Goal: Information Seeking & Learning: Learn about a topic

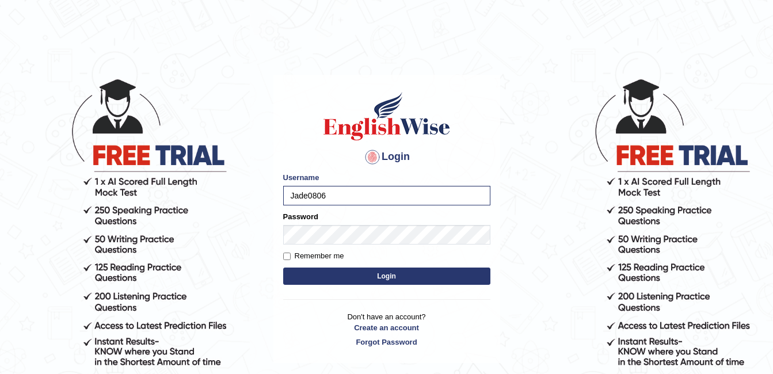
click at [420, 270] on button "Login" at bounding box center [386, 276] width 207 height 17
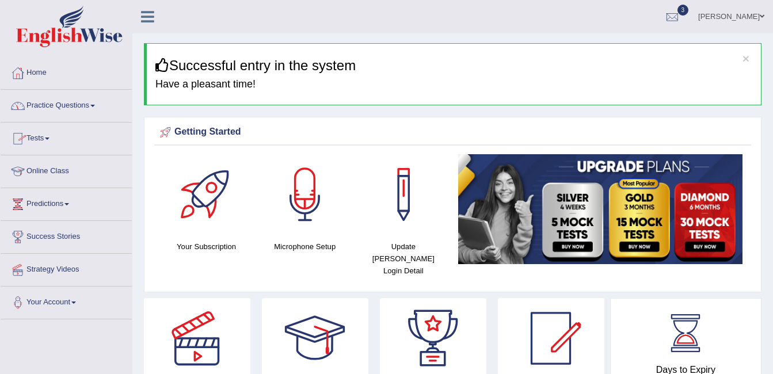
click at [94, 104] on link "Practice Questions" at bounding box center [66, 104] width 131 height 29
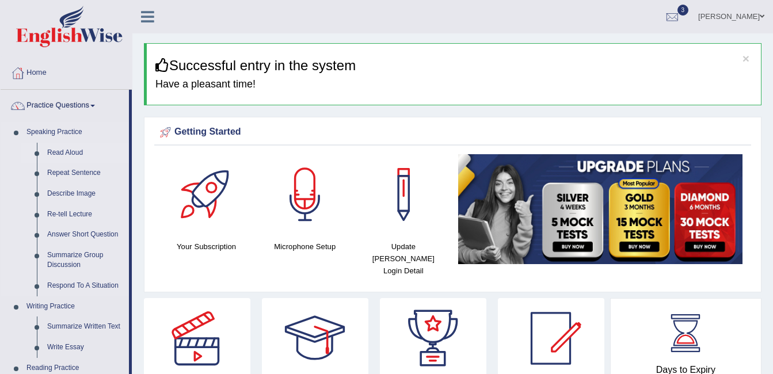
click at [63, 151] on link "Read Aloud" at bounding box center [85, 153] width 87 height 21
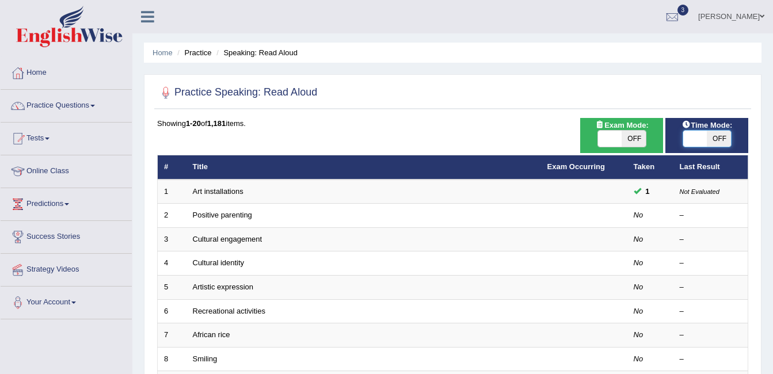
click at [697, 140] on span at bounding box center [695, 139] width 24 height 16
checkbox input "true"
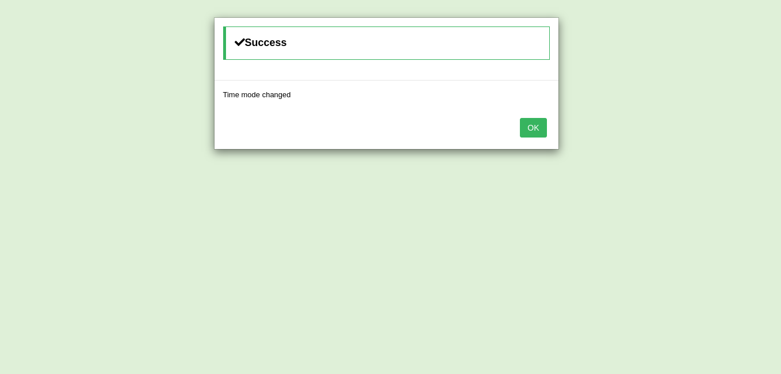
click at [529, 129] on button "OK" at bounding box center [533, 128] width 26 height 20
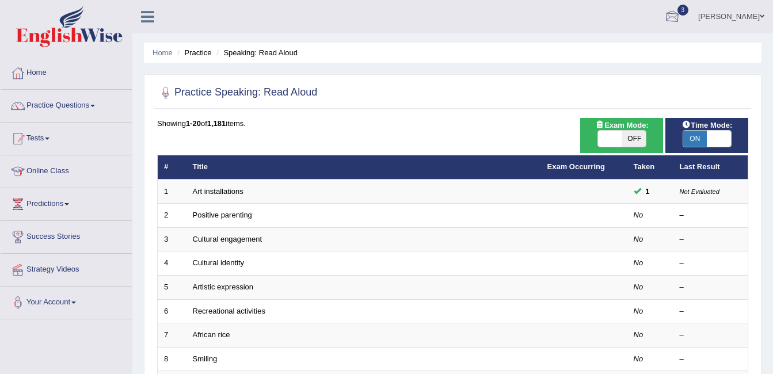
click at [681, 13] on div at bounding box center [671, 17] width 17 height 17
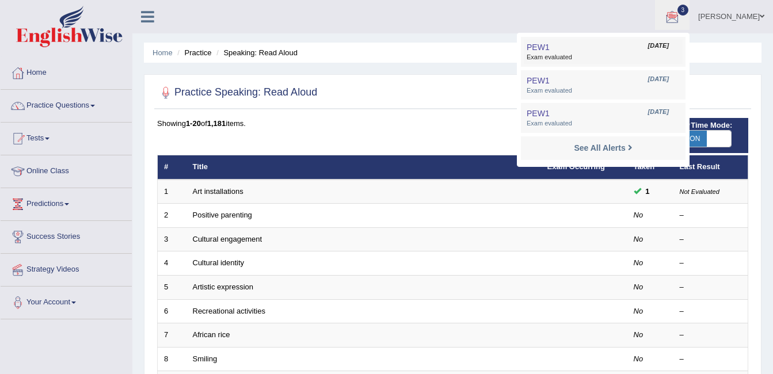
click at [624, 47] on link "PEW1 Feb 2, 2025 Exam evaluated" at bounding box center [603, 52] width 159 height 24
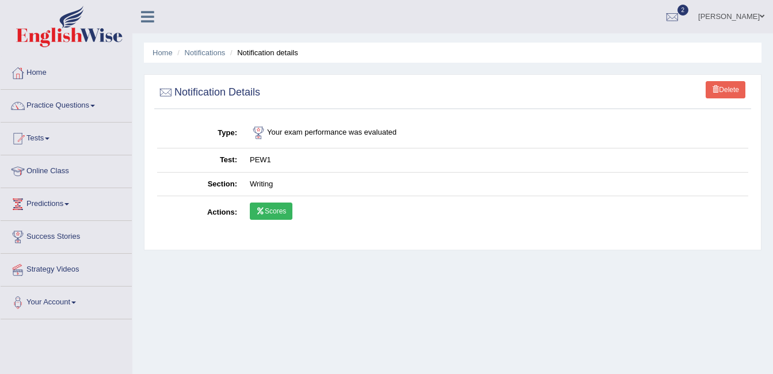
click at [269, 213] on link "Scores" at bounding box center [271, 211] width 43 height 17
click at [45, 74] on link "Home" at bounding box center [66, 71] width 131 height 29
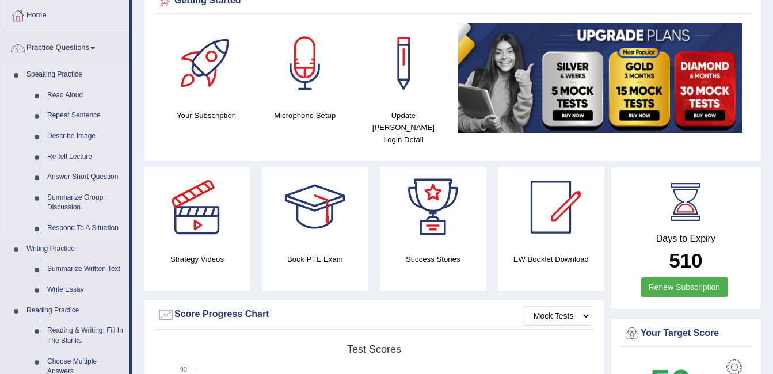
click at [77, 94] on link "Read Aloud" at bounding box center [85, 95] width 87 height 21
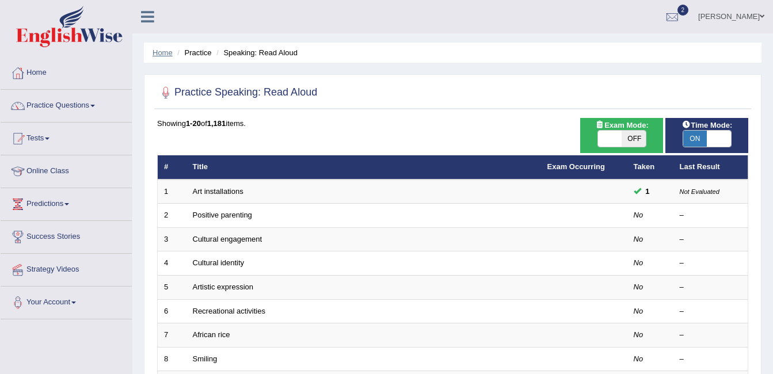
click at [161, 54] on link "Home" at bounding box center [162, 52] width 20 height 9
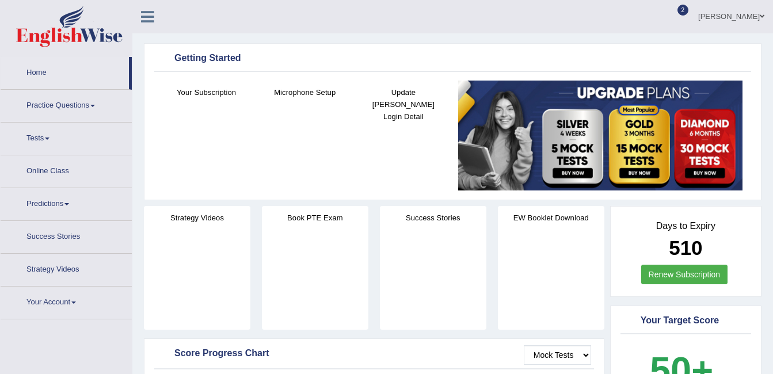
click at [311, 98] on div "Microphone Setup" at bounding box center [304, 118] width 87 height 75
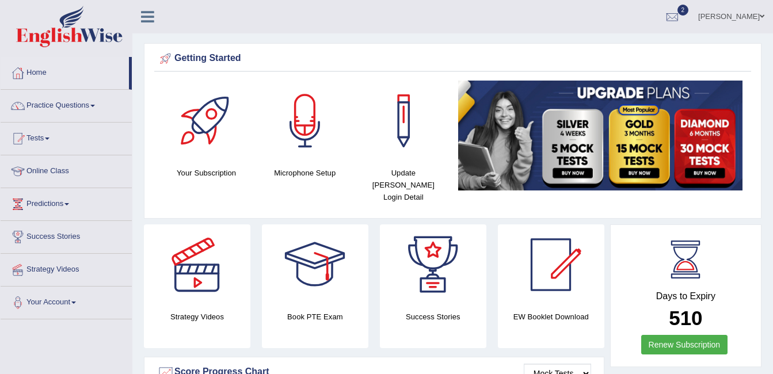
click at [307, 161] on div "Microphone Setup" at bounding box center [304, 130] width 87 height 98
click at [314, 173] on h4 "Microphone Setup" at bounding box center [304, 173] width 87 height 12
click at [300, 120] on div at bounding box center [305, 121] width 81 height 81
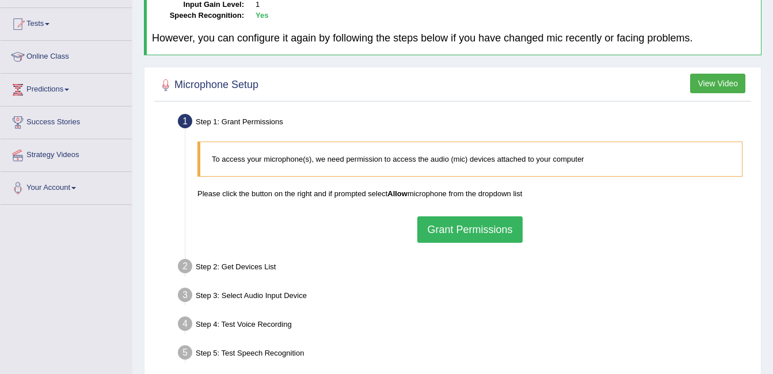
scroll to position [115, 0]
click at [468, 231] on button "Grant Permissions" at bounding box center [469, 229] width 105 height 26
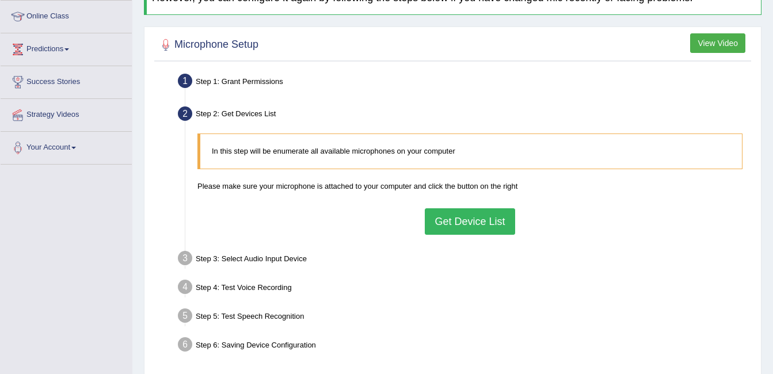
scroll to position [173, 0]
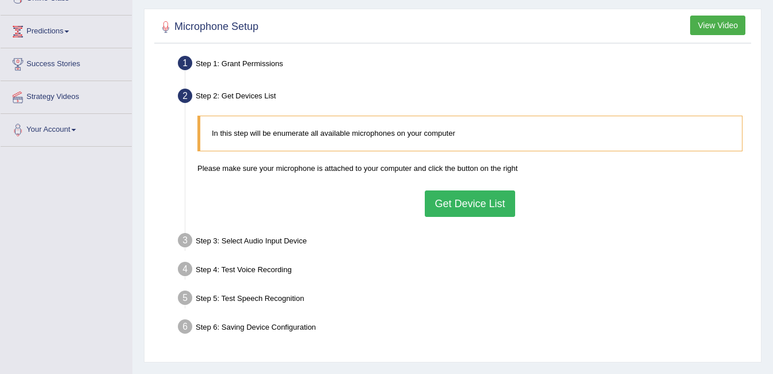
click at [474, 208] on button "Get Device List" at bounding box center [470, 203] width 90 height 26
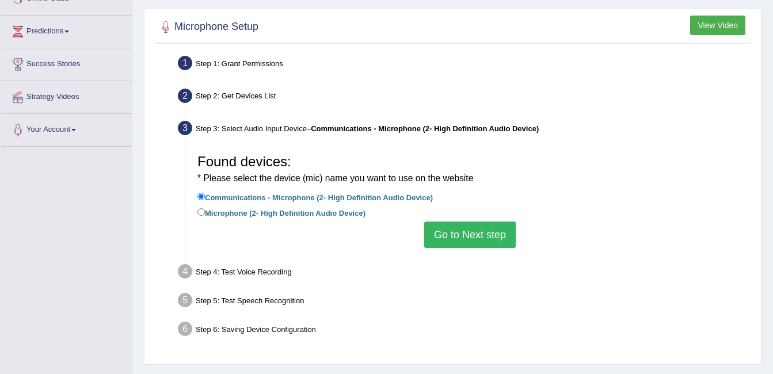
click at [478, 233] on button "Go to Next step" at bounding box center [469, 235] width 91 height 26
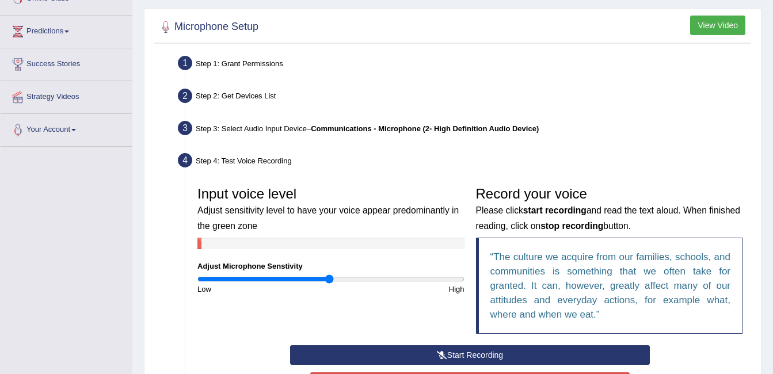
scroll to position [288, 0]
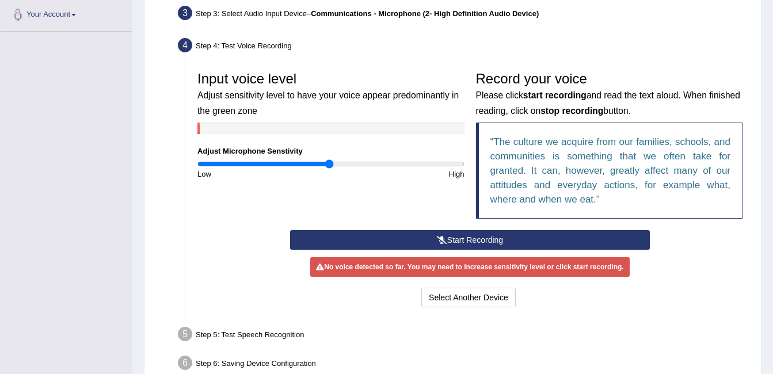
click at [470, 239] on button "Start Recording" at bounding box center [470, 240] width 360 height 20
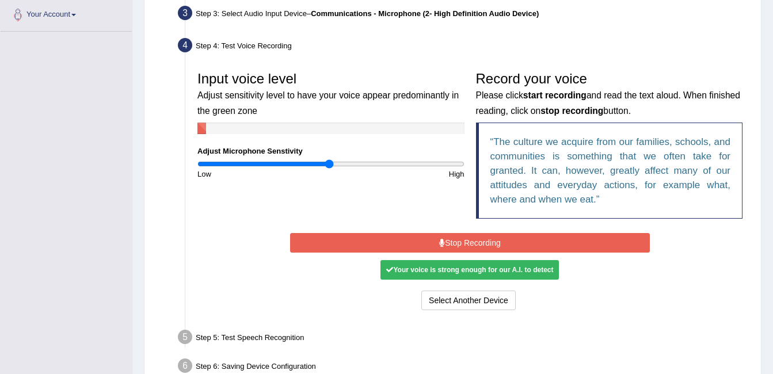
click at [522, 243] on button "Stop Recording" at bounding box center [470, 243] width 360 height 20
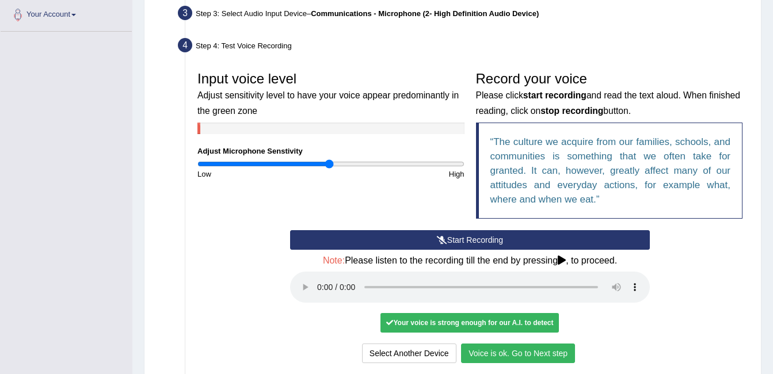
click at [482, 241] on button "Start Recording" at bounding box center [470, 240] width 360 height 20
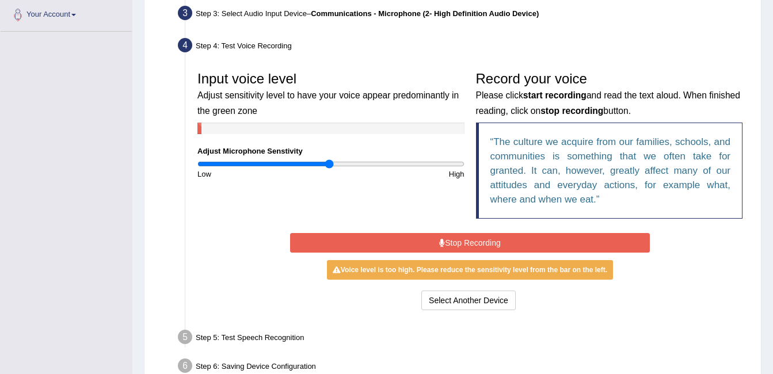
click at [485, 242] on button "Stop Recording" at bounding box center [470, 243] width 360 height 20
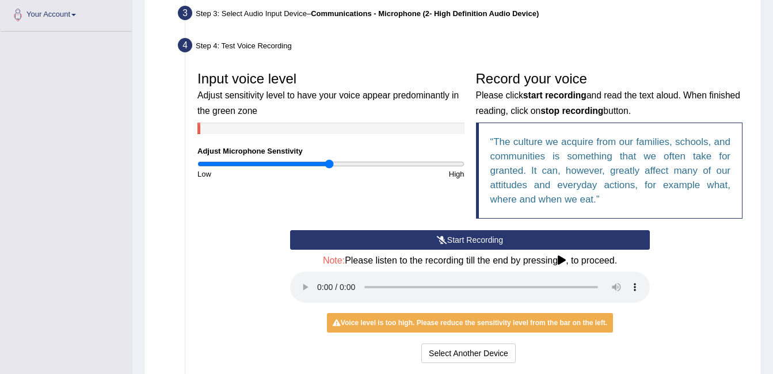
click at [491, 235] on button "Start Recording" at bounding box center [470, 240] width 360 height 20
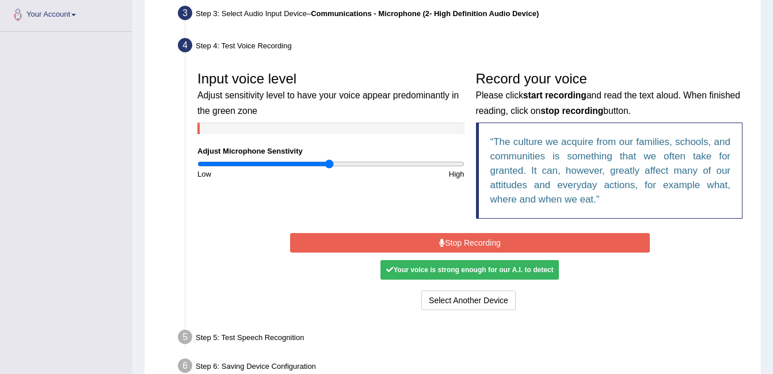
click at [488, 241] on button "Stop Recording" at bounding box center [470, 243] width 360 height 20
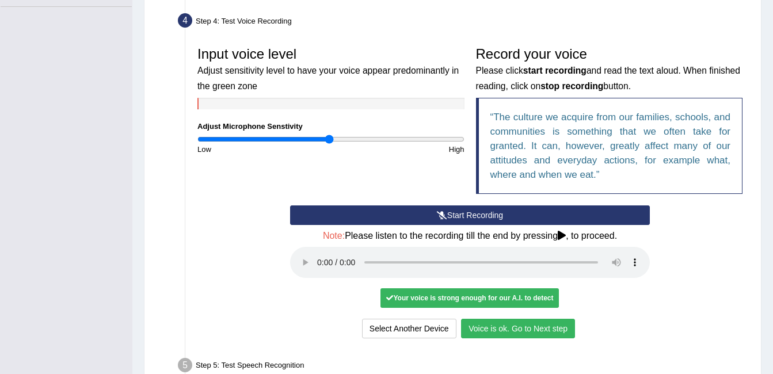
scroll to position [173, 0]
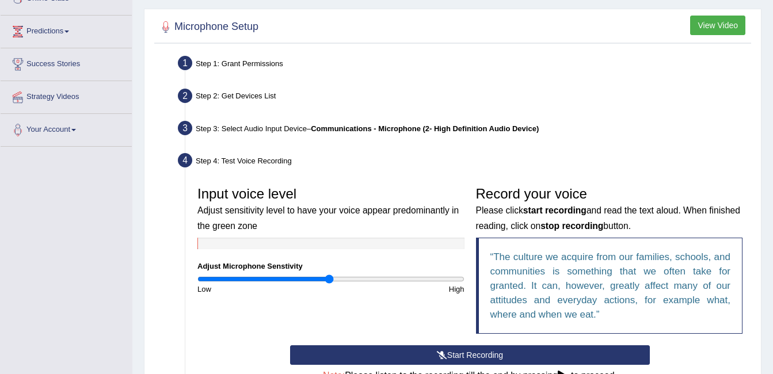
click at [248, 130] on div "Step 3: Select Audio Input Device – Communications - Microphone (2- High Defini…" at bounding box center [464, 129] width 583 height 25
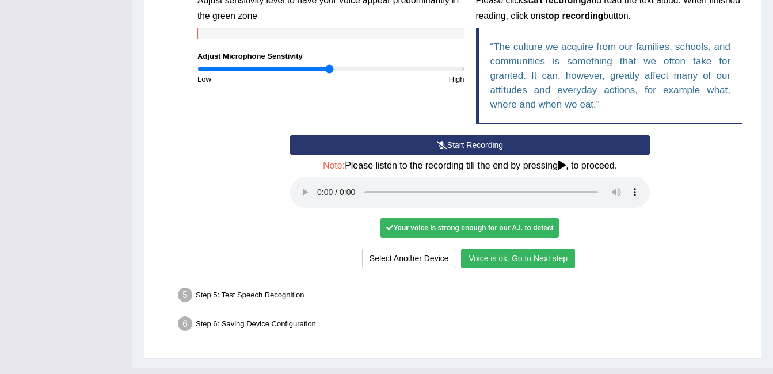
scroll to position [403, 0]
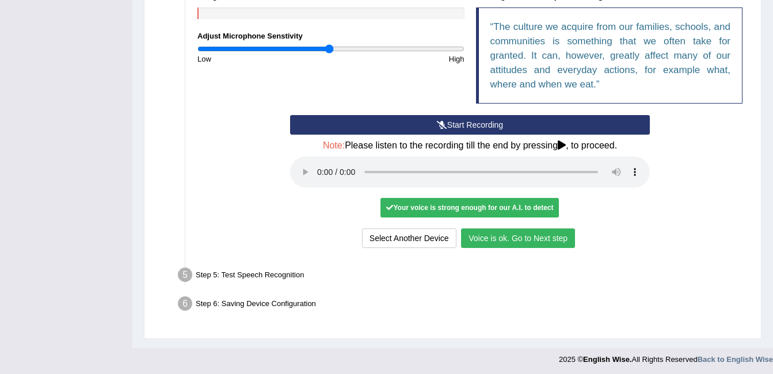
click at [521, 239] on button "Voice is ok. Go to Next step" at bounding box center [518, 238] width 114 height 20
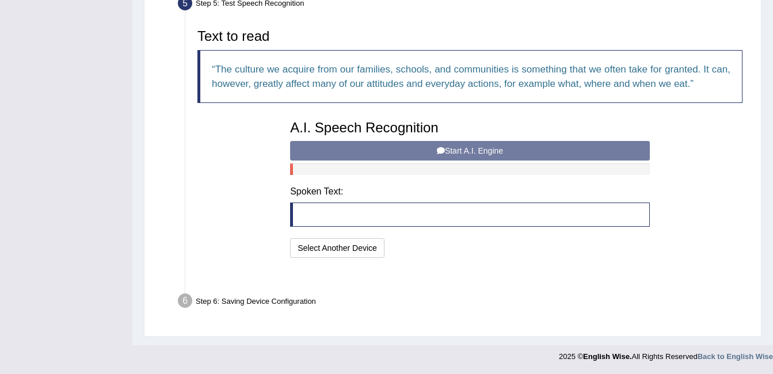
scroll to position [346, 0]
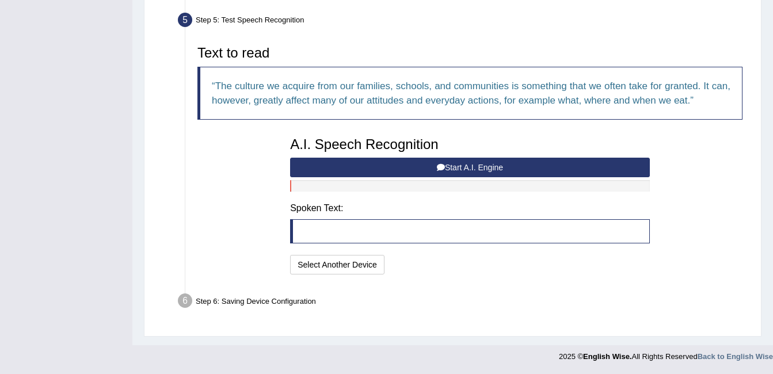
click at [449, 169] on button "Start A.I. Engine" at bounding box center [470, 168] width 360 height 20
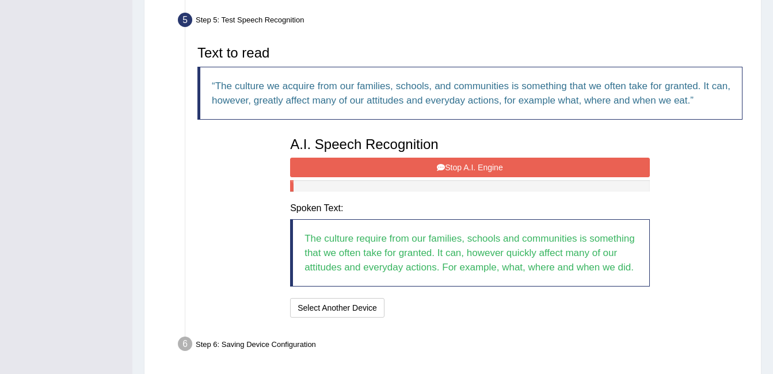
scroll to position [403, 0]
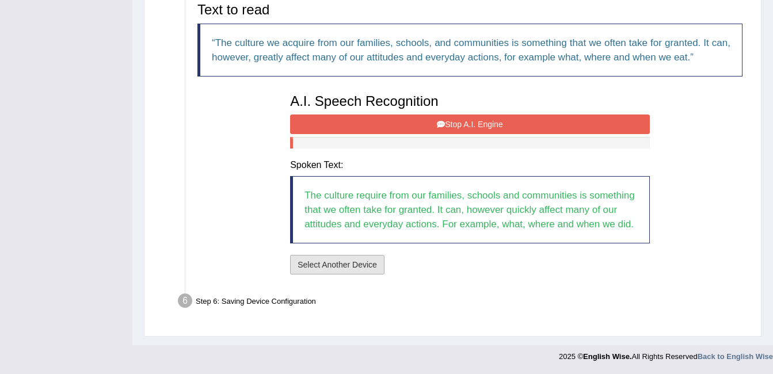
click at [341, 264] on button "Select Another Device" at bounding box center [337, 265] width 94 height 20
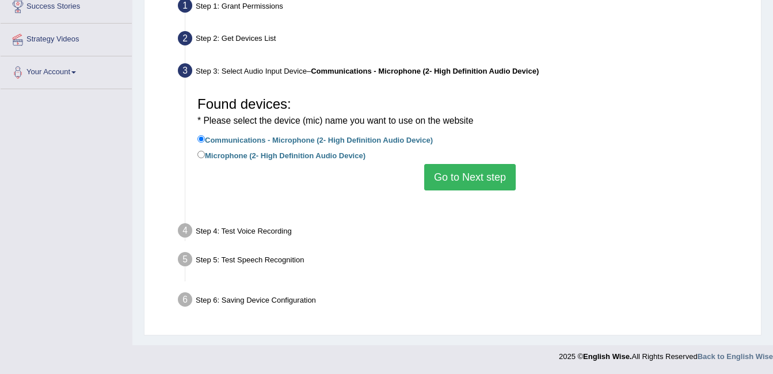
scroll to position [230, 0]
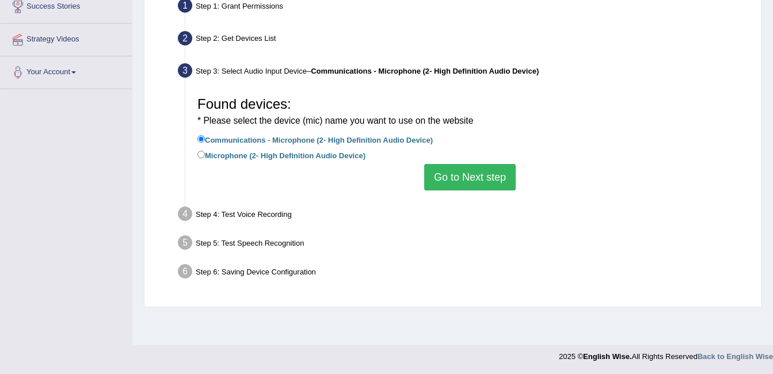
click at [244, 151] on label "Microphone (2- High Definition Audio Device)" at bounding box center [281, 154] width 168 height 13
click at [205, 151] on input "Microphone (2- High Definition Audio Device)" at bounding box center [200, 154] width 7 height 7
radio input "true"
click at [454, 176] on button "Go to Next step" at bounding box center [469, 177] width 91 height 26
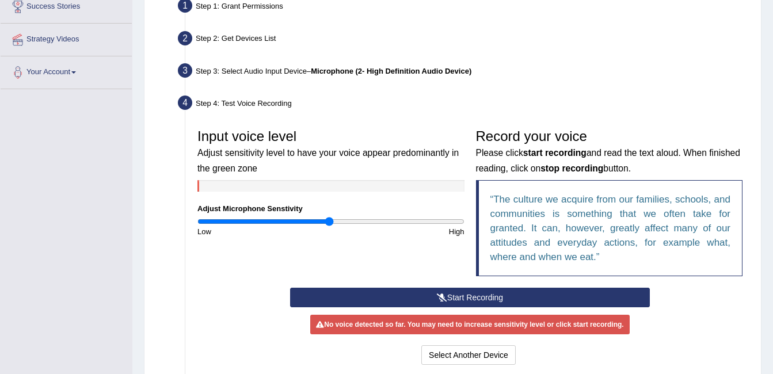
click at [424, 301] on button "Start Recording" at bounding box center [470, 298] width 360 height 20
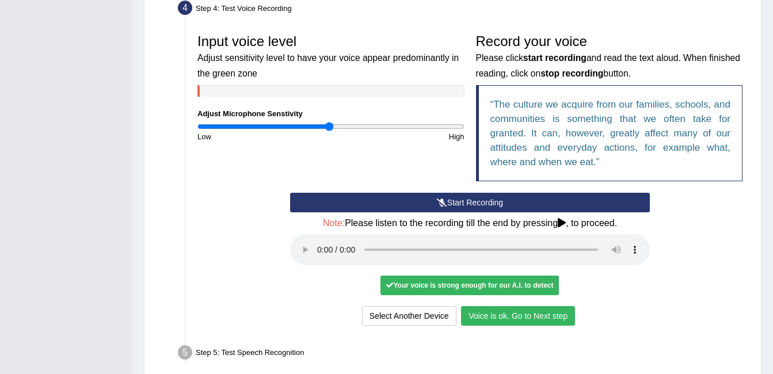
scroll to position [345, 0]
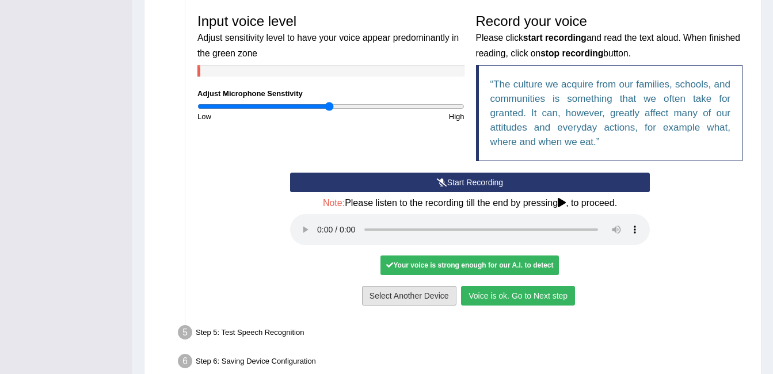
click at [430, 292] on button "Select Another Device" at bounding box center [409, 296] width 94 height 20
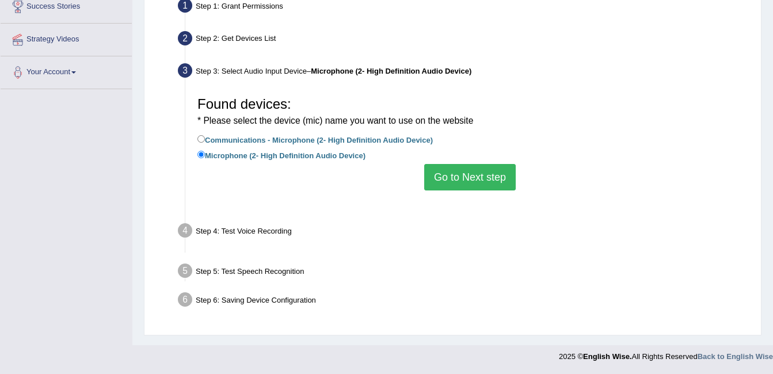
scroll to position [230, 0]
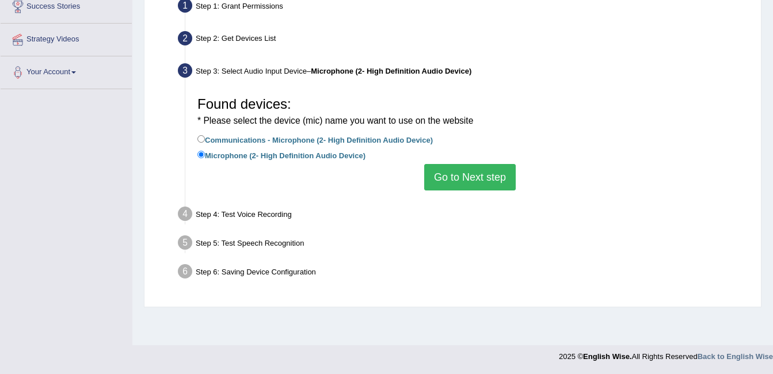
click at [279, 140] on label "Communications - Microphone (2- High Definition Audio Device)" at bounding box center [314, 139] width 235 height 13
click at [205, 140] on input "Communications - Microphone (2- High Definition Audio Device)" at bounding box center [200, 138] width 7 height 7
radio input "true"
click at [462, 180] on button "Go to Next step" at bounding box center [469, 177] width 91 height 26
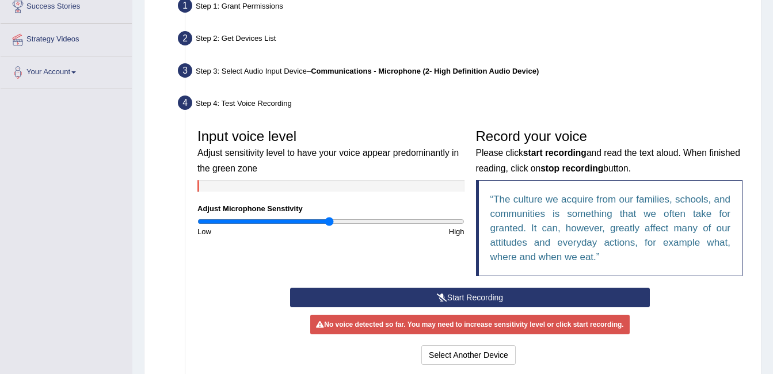
click at [401, 297] on button "Start Recording" at bounding box center [470, 298] width 360 height 20
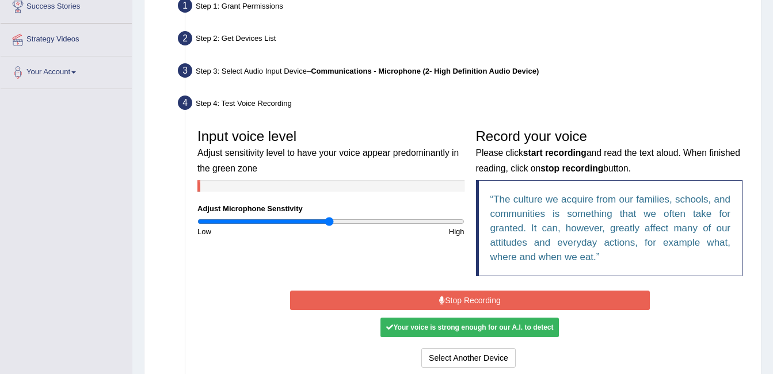
click at [462, 304] on button "Stop Recording" at bounding box center [470, 301] width 360 height 20
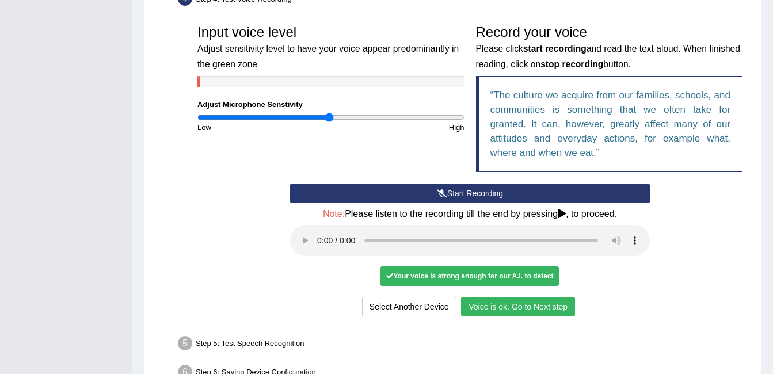
scroll to position [345, 0]
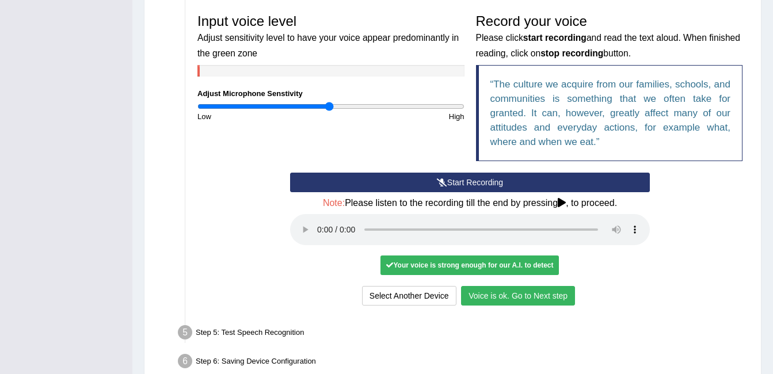
drag, startPoint x: 495, startPoint y: 293, endPoint x: 492, endPoint y: 299, distance: 7.0
click at [495, 293] on button "Voice is ok. Go to Next step" at bounding box center [518, 296] width 114 height 20
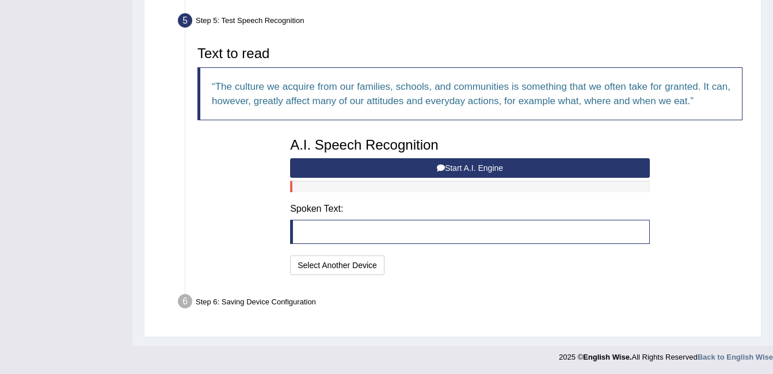
click at [432, 171] on button "Start A.I. Engine" at bounding box center [470, 168] width 360 height 20
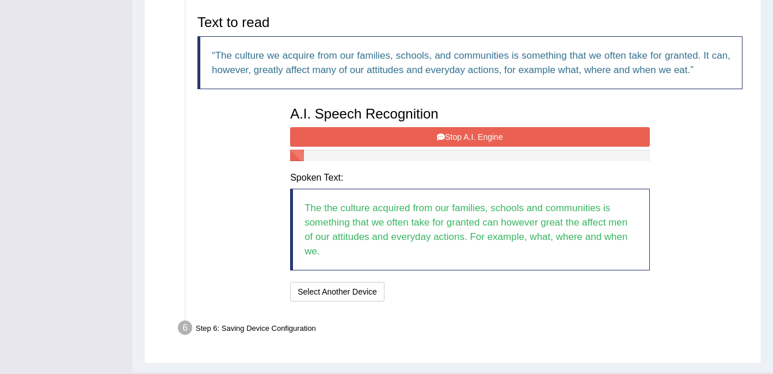
scroll to position [403, 0]
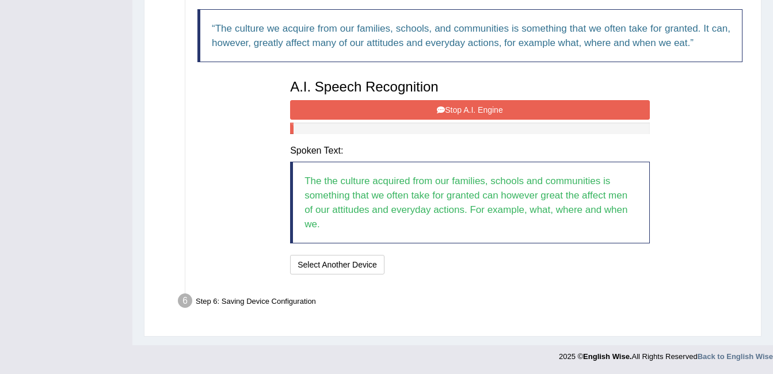
click at [466, 108] on button "Stop A.I. Engine" at bounding box center [470, 110] width 360 height 20
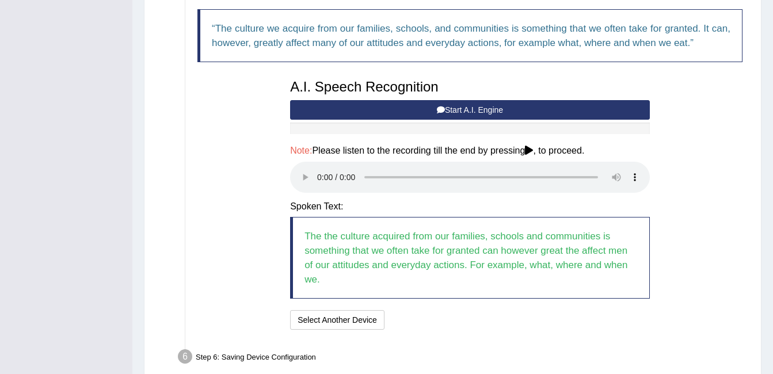
click at [238, 185] on div "Text to read The culture we acquire from our families, schools, and communities…" at bounding box center [470, 157] width 556 height 350
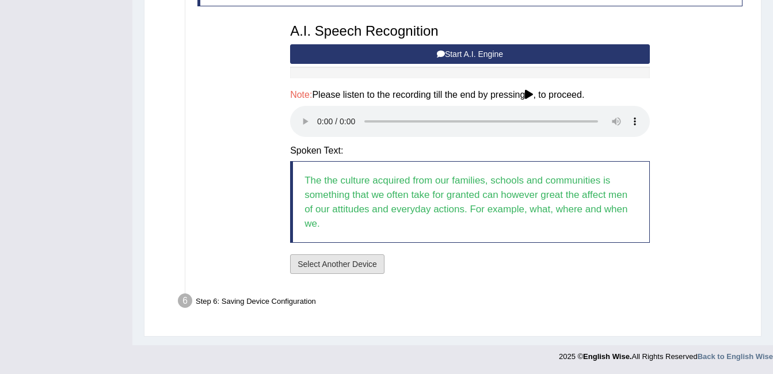
click at [344, 265] on button "Select Another Device" at bounding box center [337, 264] width 94 height 20
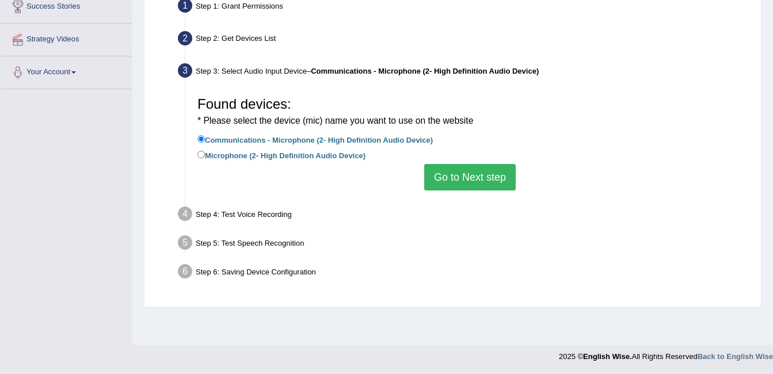
scroll to position [230, 0]
click at [494, 177] on button "Go to Next step" at bounding box center [469, 177] width 91 height 26
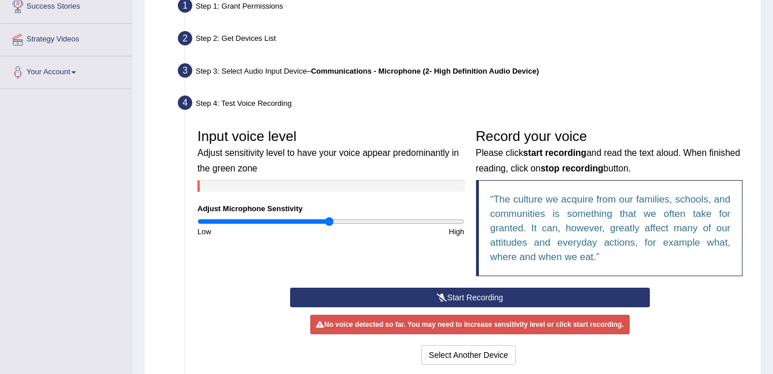
click at [437, 298] on icon at bounding box center [442, 297] width 10 height 8
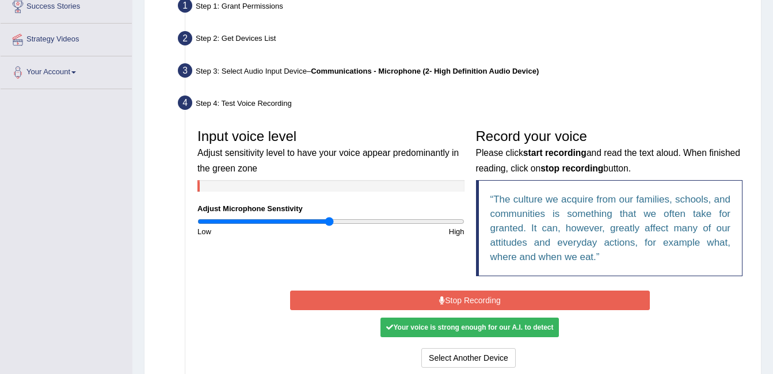
click at [436, 298] on button "Stop Recording" at bounding box center [470, 301] width 360 height 20
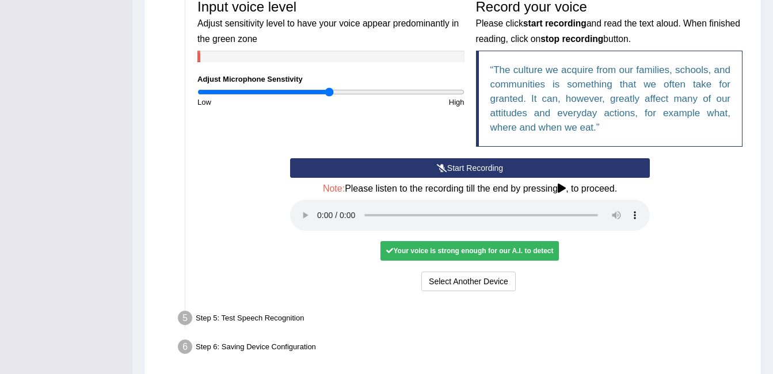
scroll to position [403, 0]
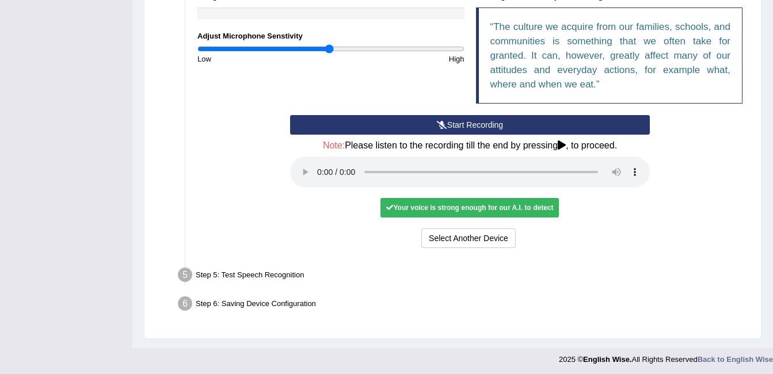
click at [287, 200] on div "Start Recording Stop Recording Note: Please listen to the recording till the en…" at bounding box center [469, 183] width 371 height 136
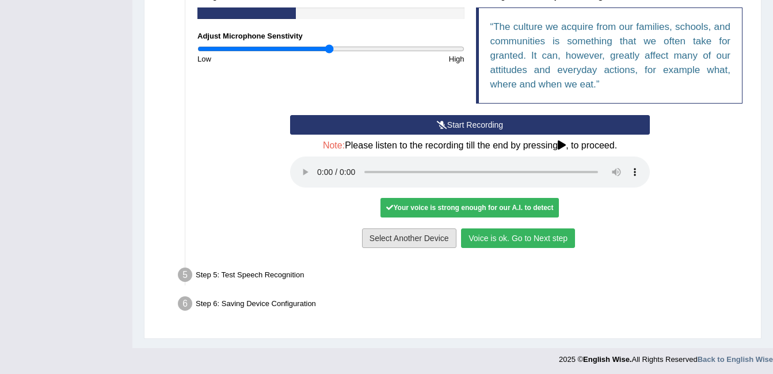
click at [425, 237] on button "Select Another Device" at bounding box center [409, 238] width 94 height 20
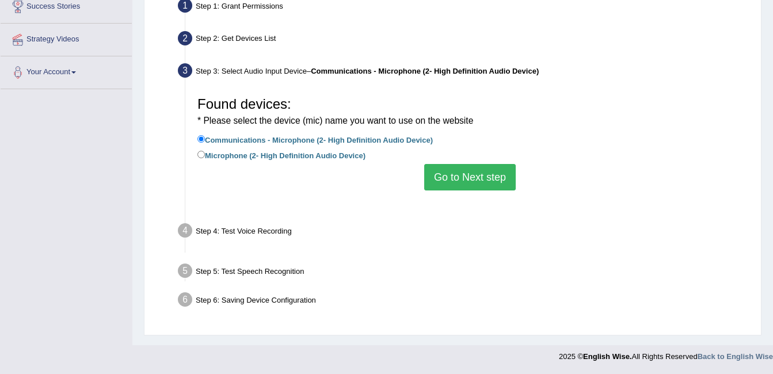
scroll to position [230, 0]
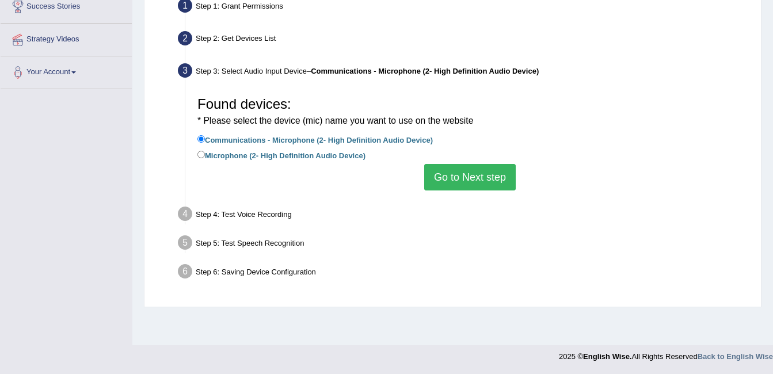
click at [287, 154] on label "Microphone (2- High Definition Audio Device)" at bounding box center [281, 154] width 168 height 13
click at [205, 154] on input "Microphone (2- High Definition Audio Device)" at bounding box center [200, 154] width 7 height 7
radio input "true"
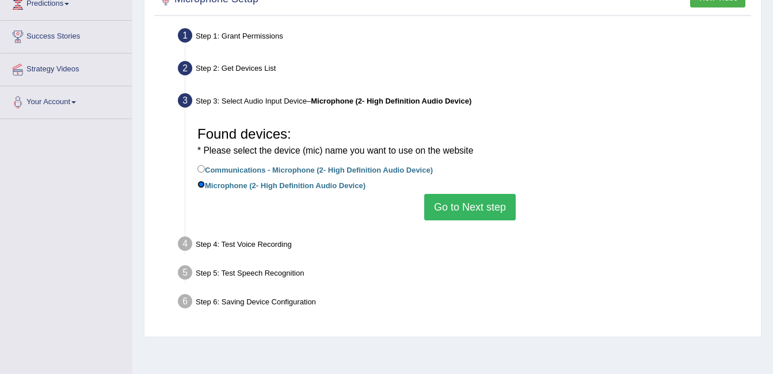
scroll to position [173, 0]
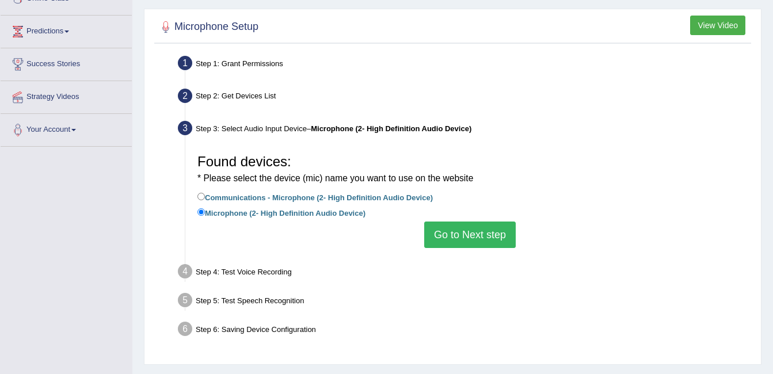
click at [249, 95] on div "Step 2: Get Devices List" at bounding box center [464, 97] width 583 height 25
click at [530, 235] on div "Found devices: * Please select the device (mic) name you want to use on the web…" at bounding box center [470, 198] width 556 height 111
click at [495, 232] on button "Go to Next step" at bounding box center [469, 235] width 91 height 26
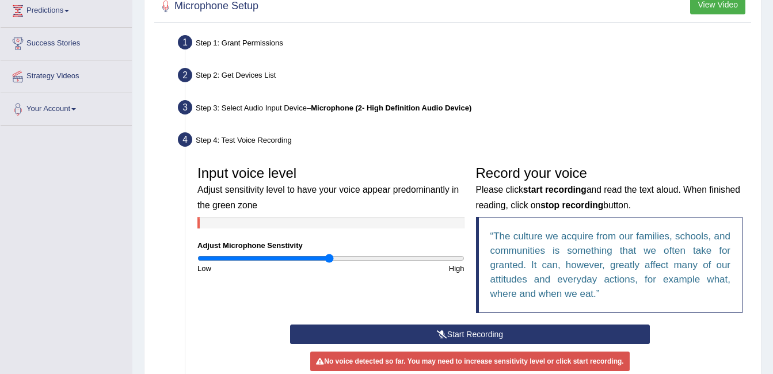
scroll to position [230, 0]
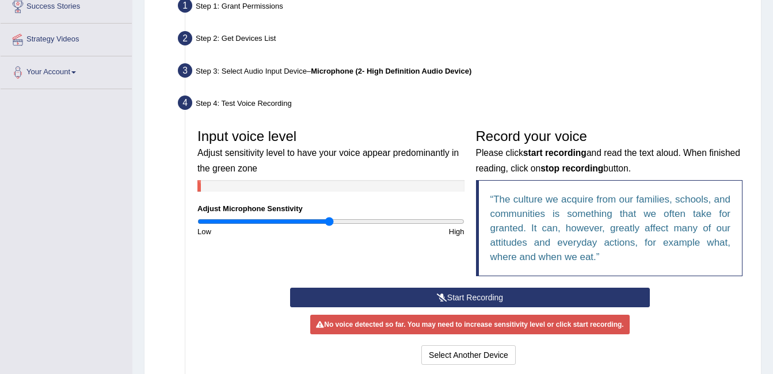
click at [413, 293] on button "Start Recording" at bounding box center [470, 298] width 360 height 20
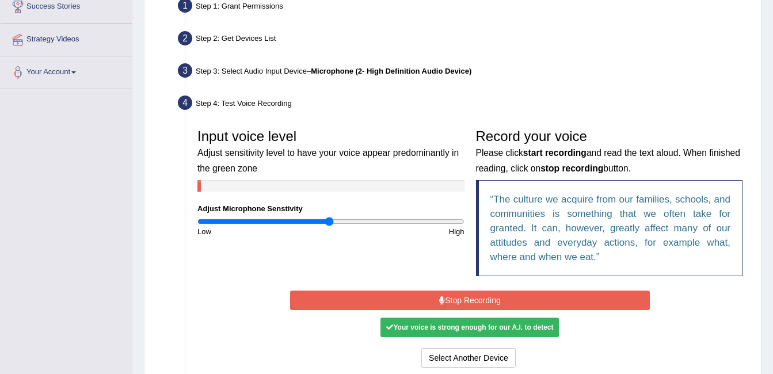
click at [408, 292] on button "Stop Recording" at bounding box center [470, 301] width 360 height 20
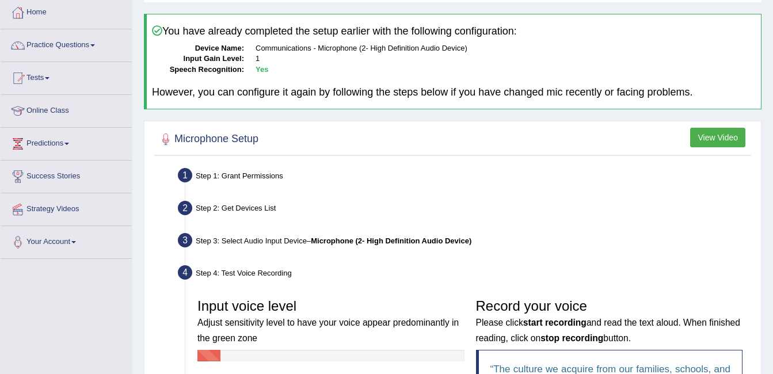
scroll to position [0, 0]
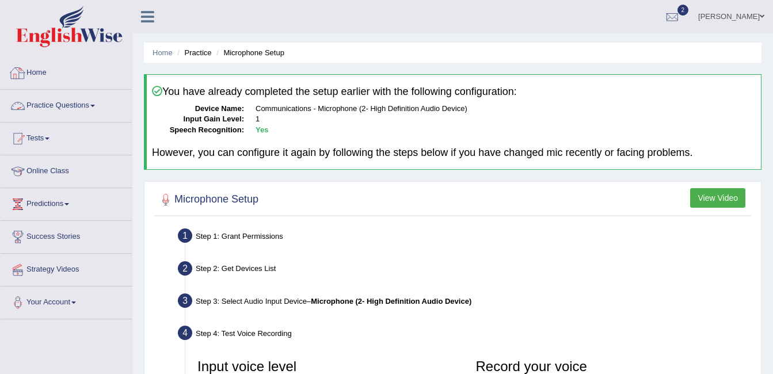
click at [33, 70] on link "Home" at bounding box center [66, 71] width 131 height 29
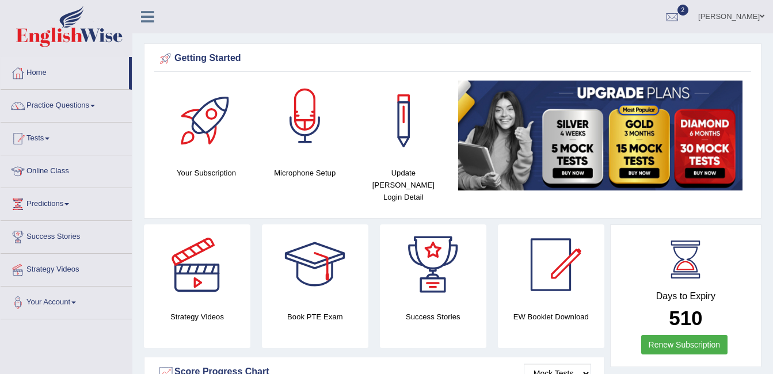
click at [309, 121] on div at bounding box center [305, 121] width 81 height 81
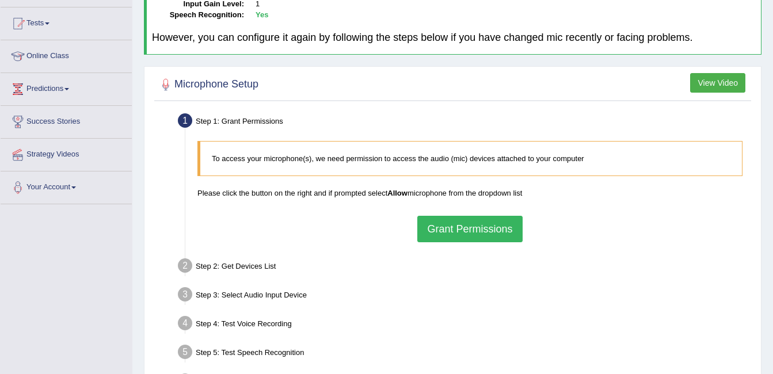
click at [461, 228] on button "Grant Permissions" at bounding box center [469, 229] width 105 height 26
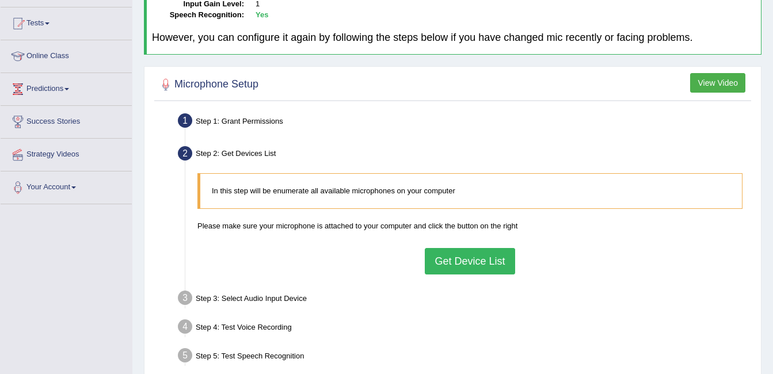
click at [465, 258] on button "Get Device List" at bounding box center [470, 261] width 90 height 26
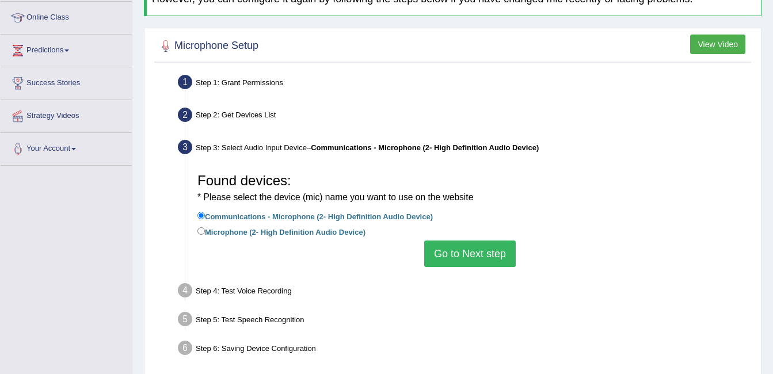
scroll to position [173, 0]
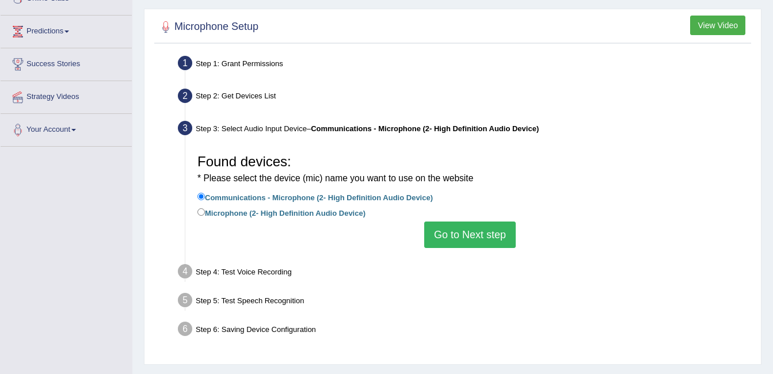
click at [478, 237] on button "Go to Next step" at bounding box center [469, 235] width 91 height 26
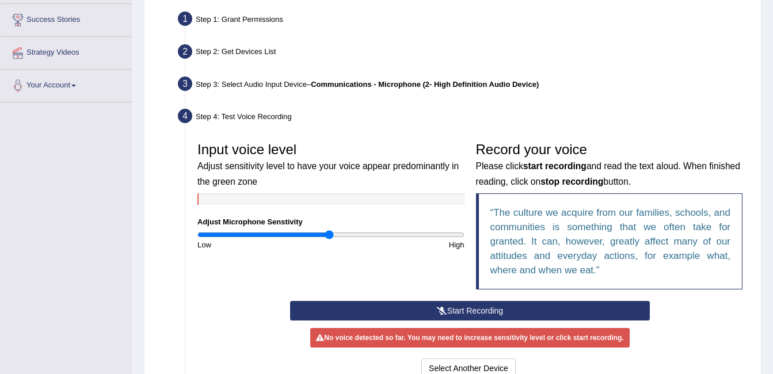
scroll to position [230, 0]
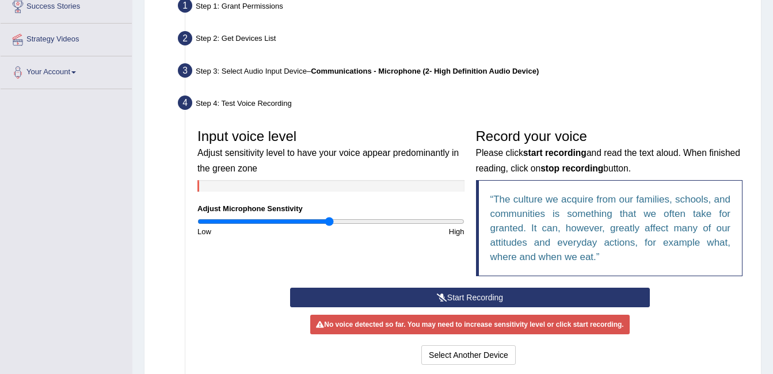
click at [394, 299] on button "Start Recording" at bounding box center [470, 298] width 360 height 20
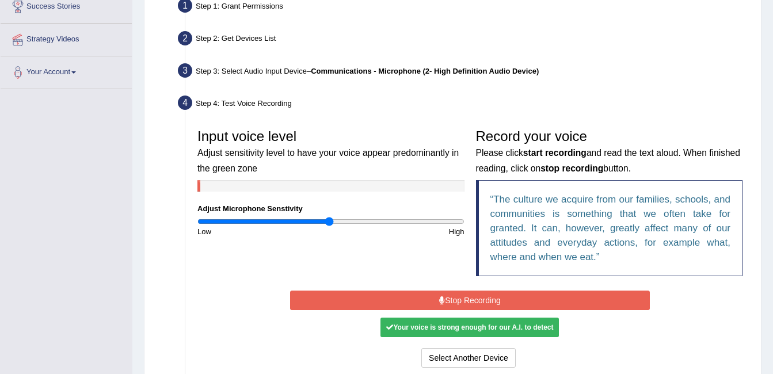
click at [395, 297] on button "Stop Recording" at bounding box center [470, 301] width 360 height 20
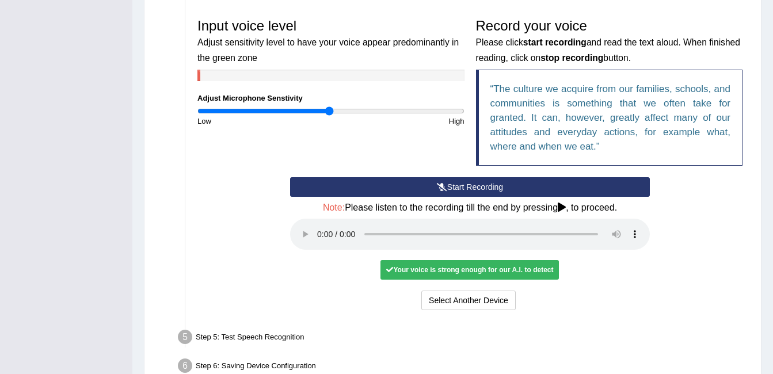
scroll to position [345, 0]
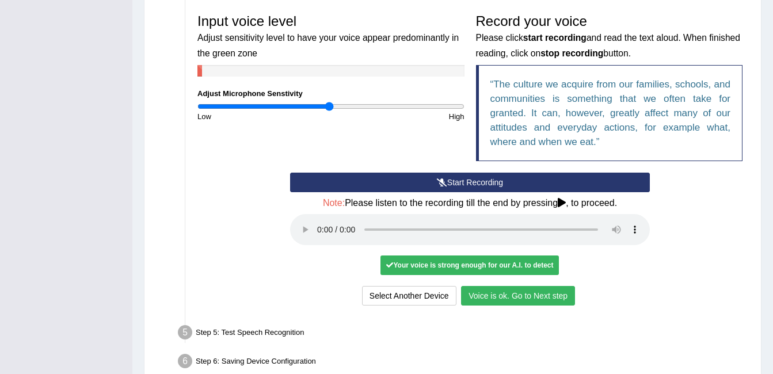
click at [510, 298] on button "Voice is ok. Go to Next step" at bounding box center [518, 296] width 114 height 20
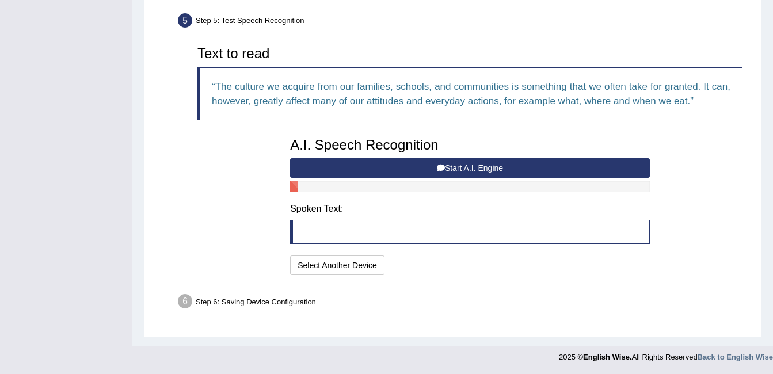
click at [450, 167] on button "Start A.I. Engine" at bounding box center [470, 168] width 360 height 20
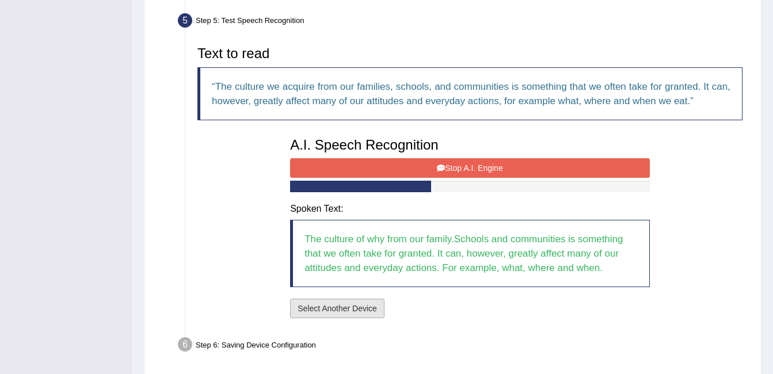
drag, startPoint x: 332, startPoint y: 312, endPoint x: 430, endPoint y: 345, distance: 103.7
click at [430, 345] on ul "Step 1: Grant Permissions To access your microphone(s), we need permission to a…" at bounding box center [452, 119] width 591 height 479
click at [453, 176] on button "Stop A.I. Engine" at bounding box center [470, 168] width 360 height 20
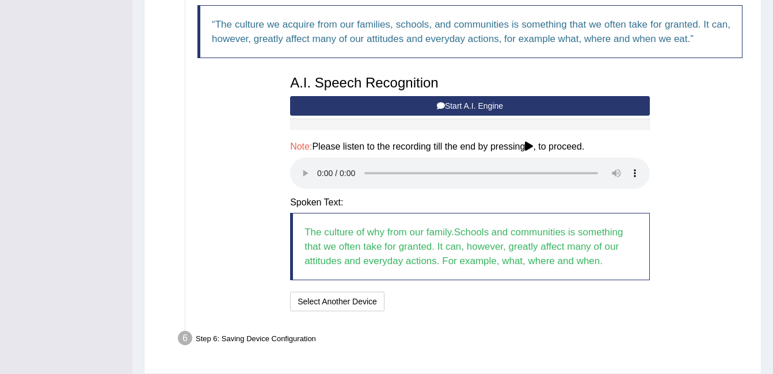
scroll to position [387, 0]
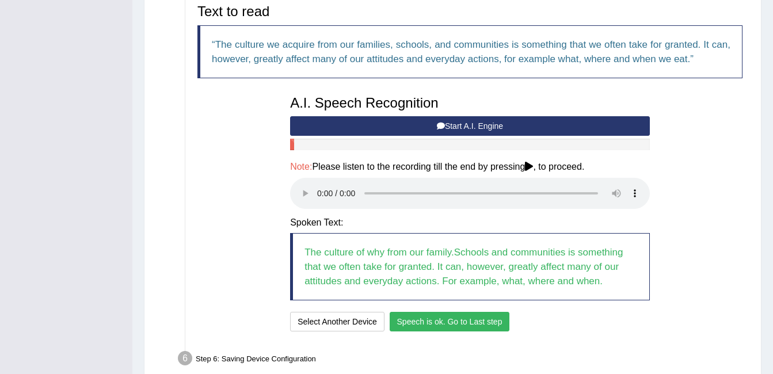
click at [477, 318] on button "Speech is ok. Go to Last step" at bounding box center [450, 322] width 120 height 20
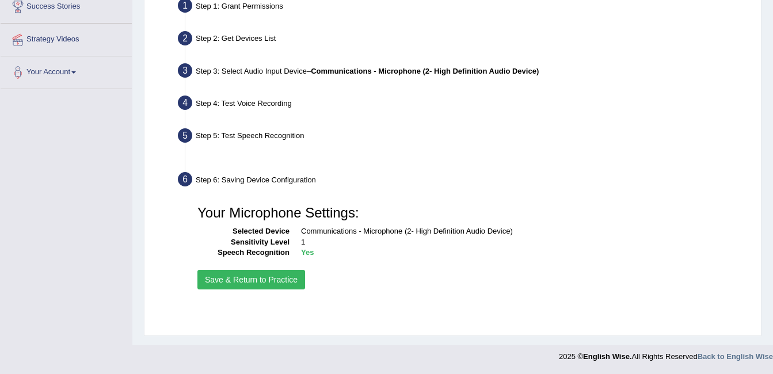
scroll to position [230, 0]
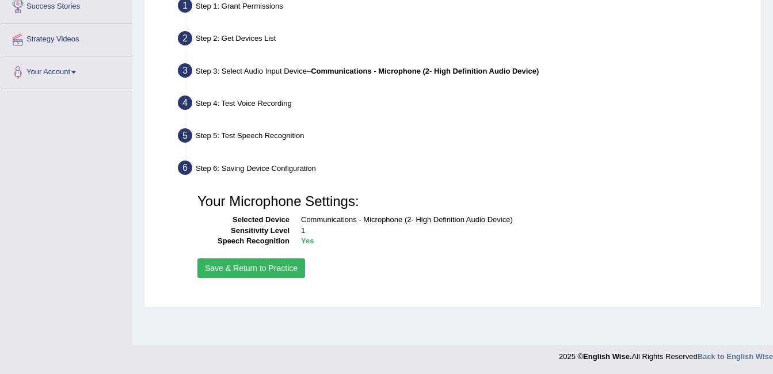
click at [247, 271] on button "Save & Return to Practice" at bounding box center [251, 268] width 108 height 20
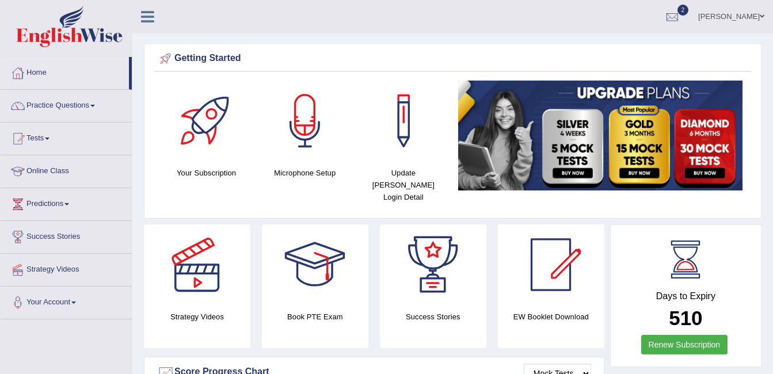
click at [308, 142] on div at bounding box center [305, 121] width 81 height 81
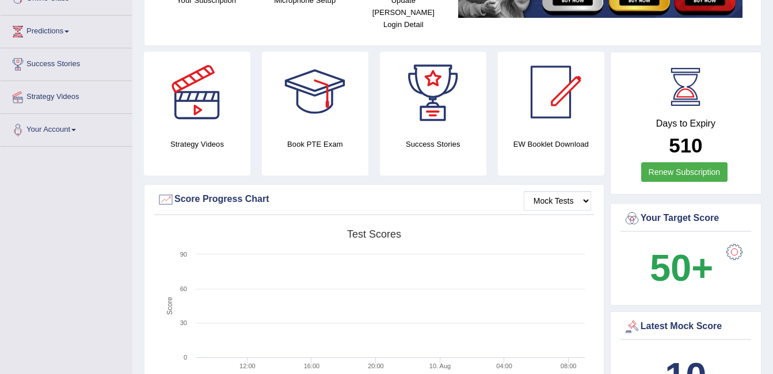
scroll to position [288, 0]
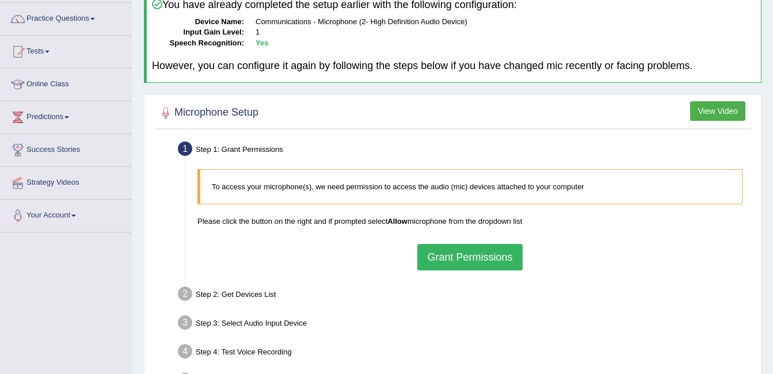
scroll to position [115, 0]
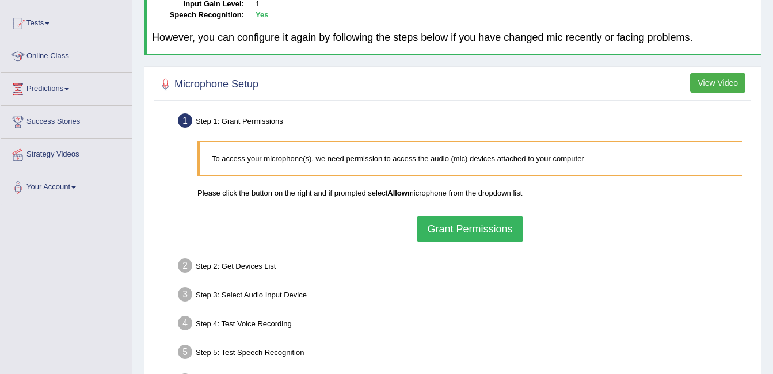
click at [445, 232] on button "Grant Permissions" at bounding box center [469, 229] width 105 height 26
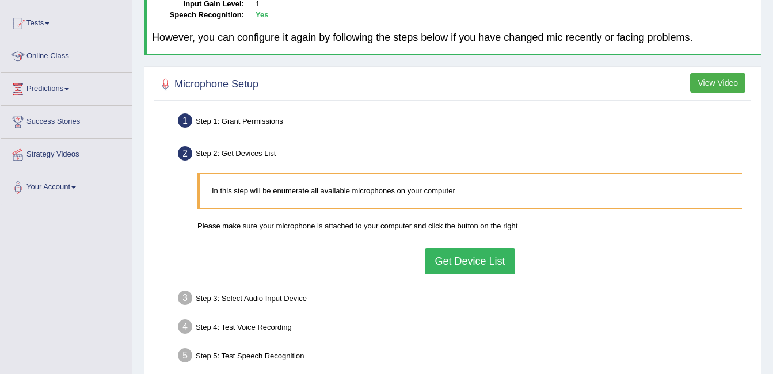
click at [451, 262] on button "Get Device List" at bounding box center [470, 261] width 90 height 26
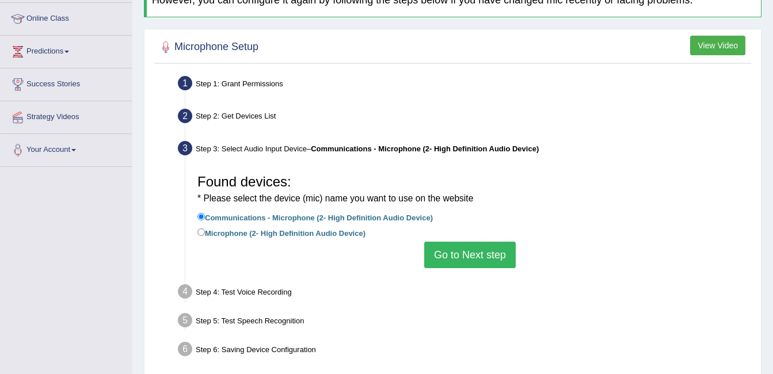
scroll to position [173, 0]
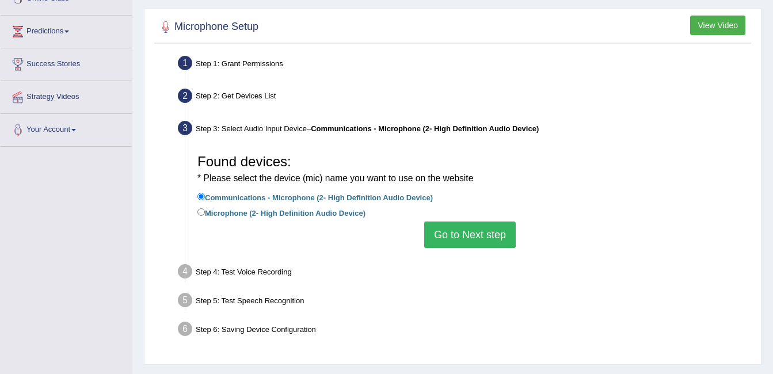
click at [462, 228] on button "Go to Next step" at bounding box center [469, 235] width 91 height 26
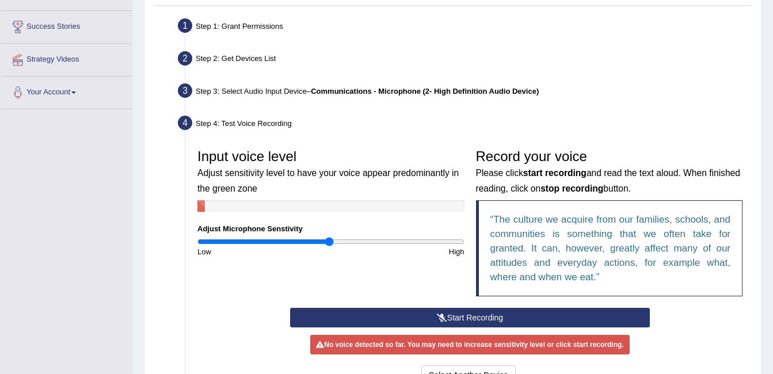
scroll to position [230, 0]
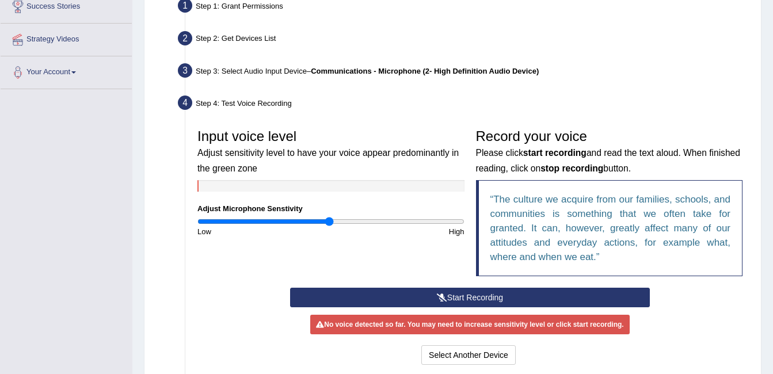
click at [448, 295] on button "Start Recording" at bounding box center [470, 298] width 360 height 20
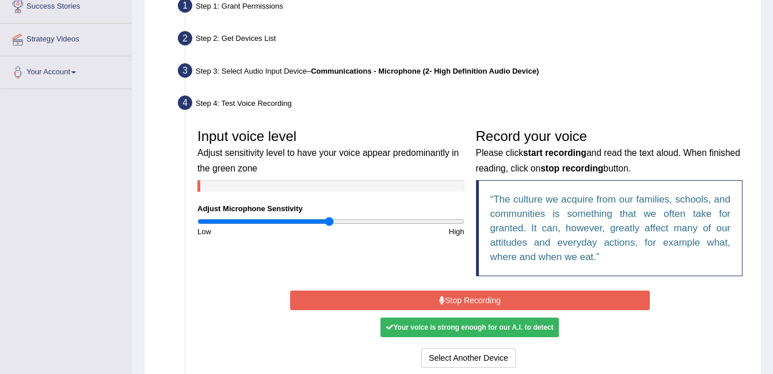
click at [462, 295] on button "Stop Recording" at bounding box center [470, 301] width 360 height 20
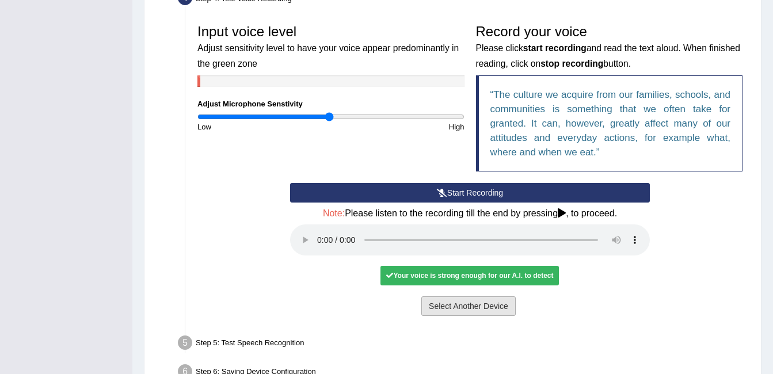
scroll to position [345, 0]
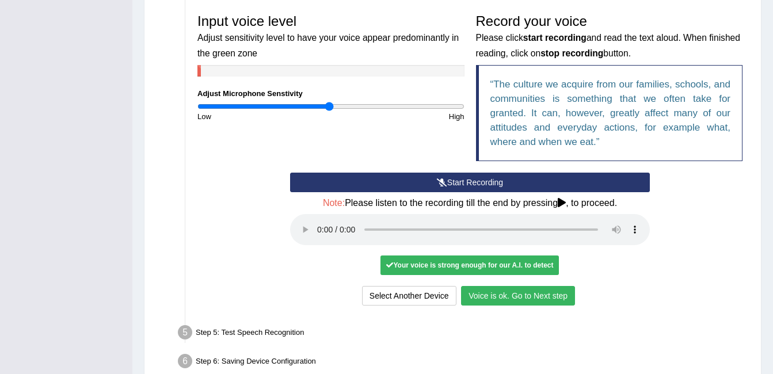
click at [530, 298] on button "Voice is ok. Go to Next step" at bounding box center [518, 296] width 114 height 20
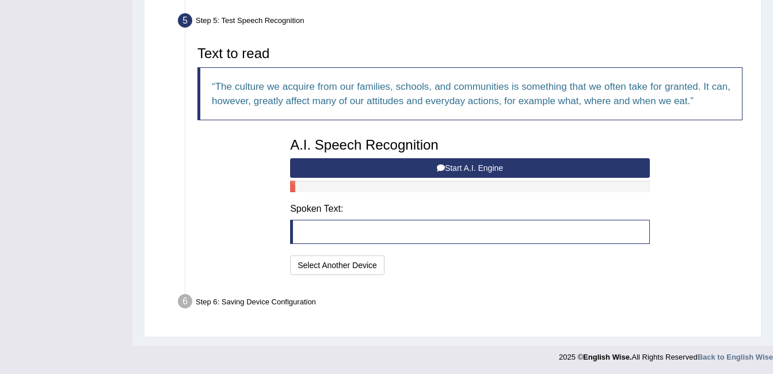
click at [428, 165] on button "Start A.I. Engine" at bounding box center [470, 168] width 360 height 20
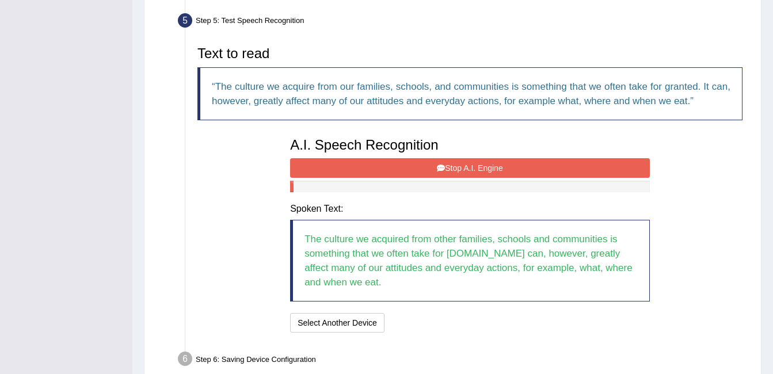
click at [430, 167] on button "Stop A.I. Engine" at bounding box center [470, 168] width 360 height 20
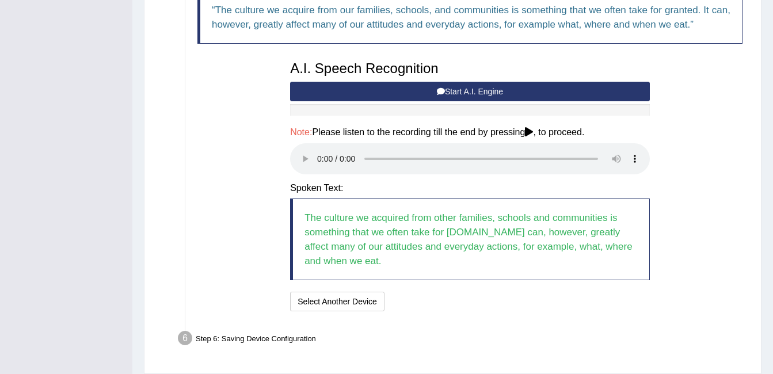
scroll to position [402, 0]
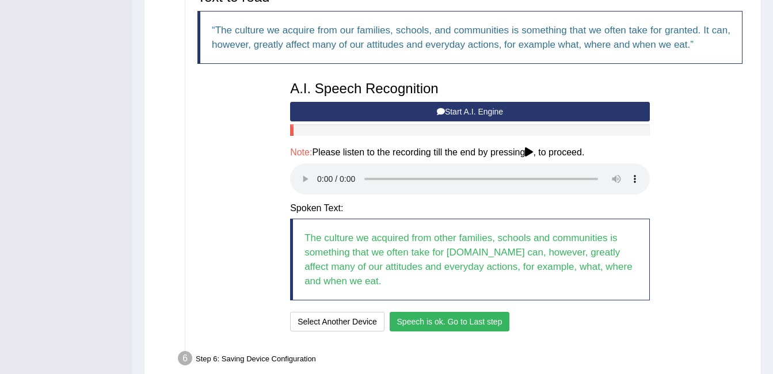
click at [454, 319] on button "Speech is ok. Go to Last step" at bounding box center [450, 322] width 120 height 20
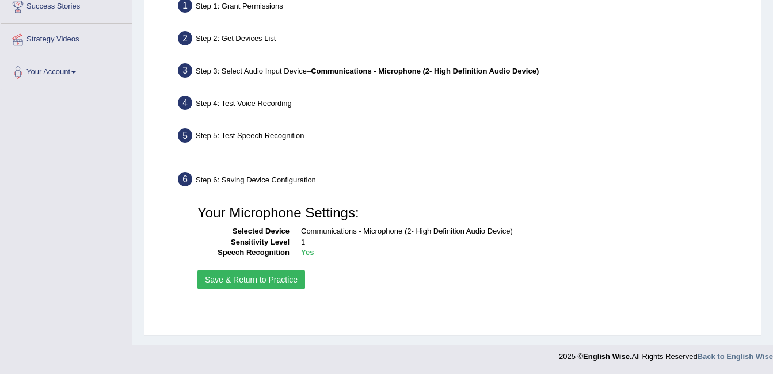
scroll to position [230, 0]
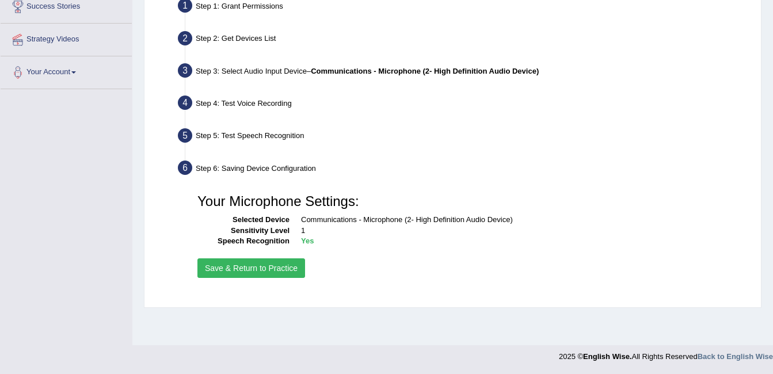
click at [266, 265] on button "Save & Return to Practice" at bounding box center [251, 268] width 108 height 20
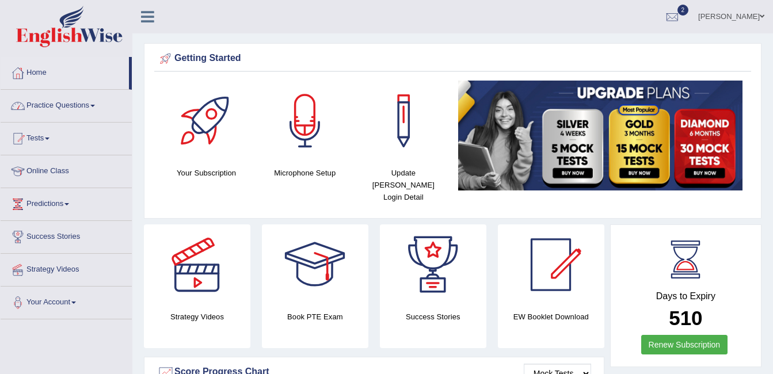
click at [83, 108] on link "Practice Questions" at bounding box center [66, 104] width 131 height 29
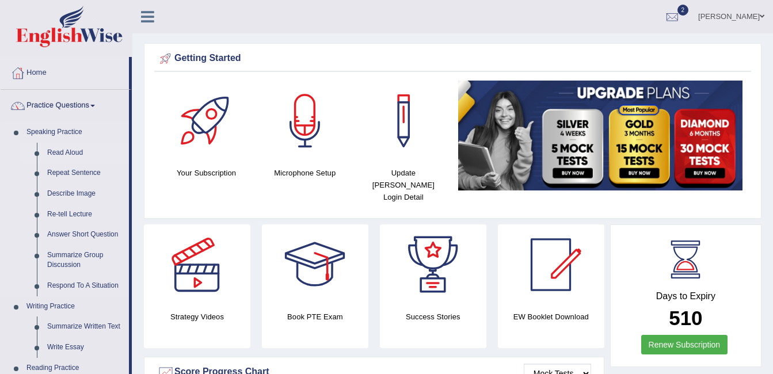
click at [58, 150] on link "Read Aloud" at bounding box center [85, 153] width 87 height 21
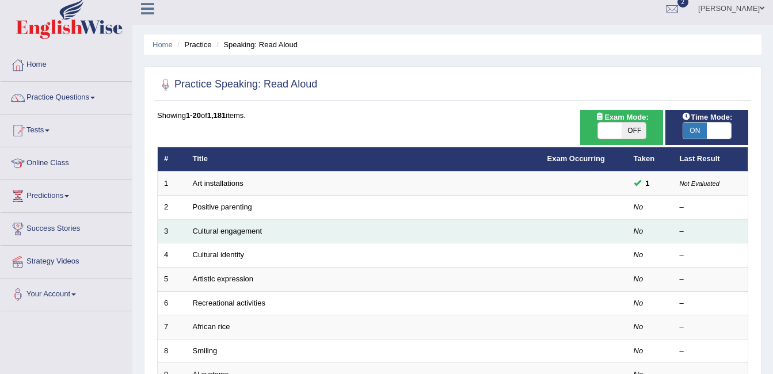
scroll to position [58, 0]
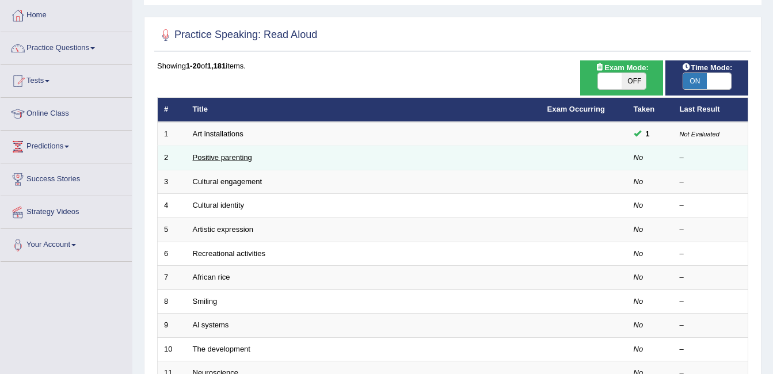
click at [231, 155] on link "Positive parenting" at bounding box center [222, 157] width 59 height 9
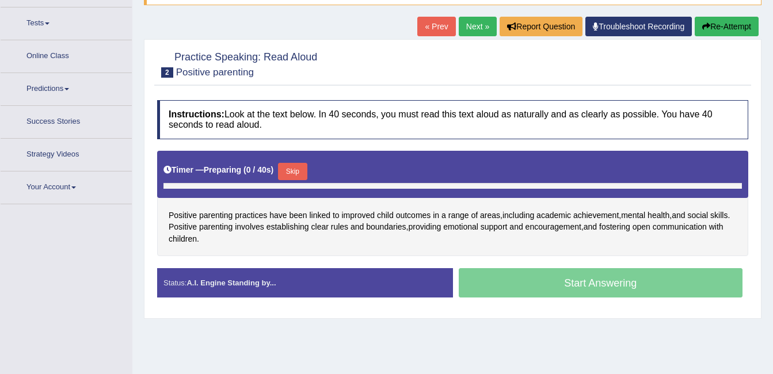
scroll to position [130, 0]
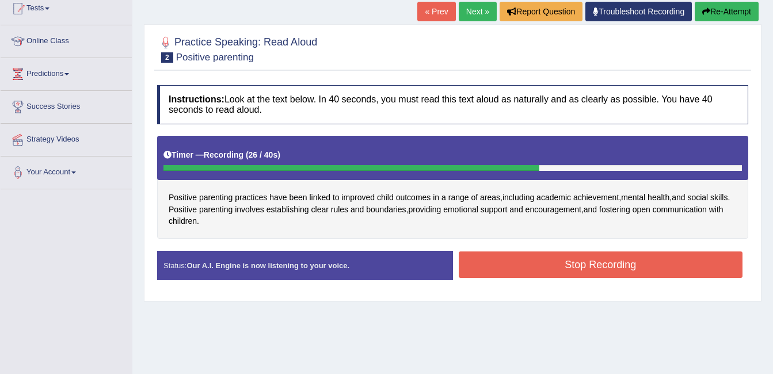
click at [685, 261] on button "Stop Recording" at bounding box center [601, 264] width 284 height 26
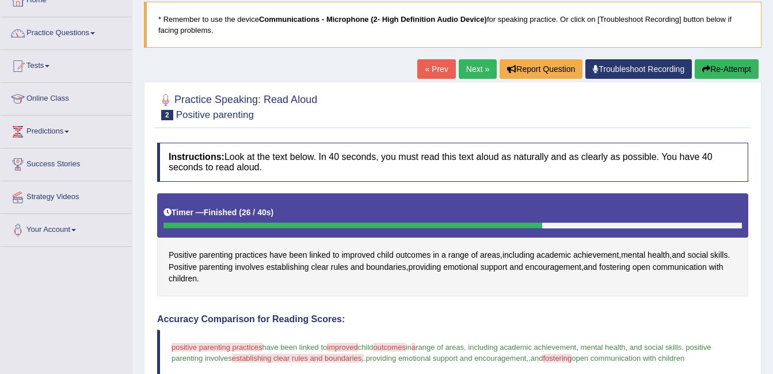
scroll to position [15, 0]
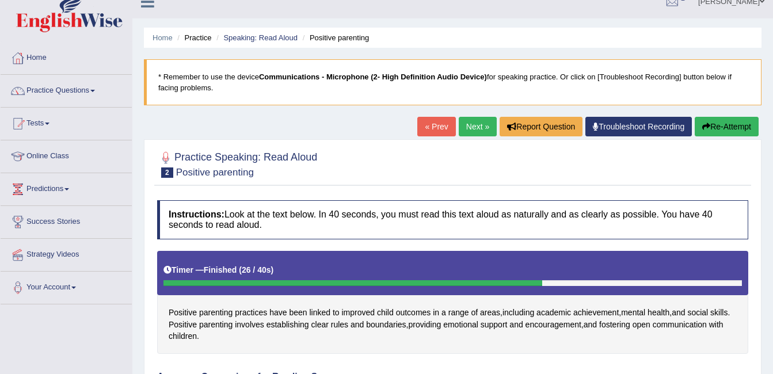
click at [471, 128] on link "Next »" at bounding box center [478, 127] width 38 height 20
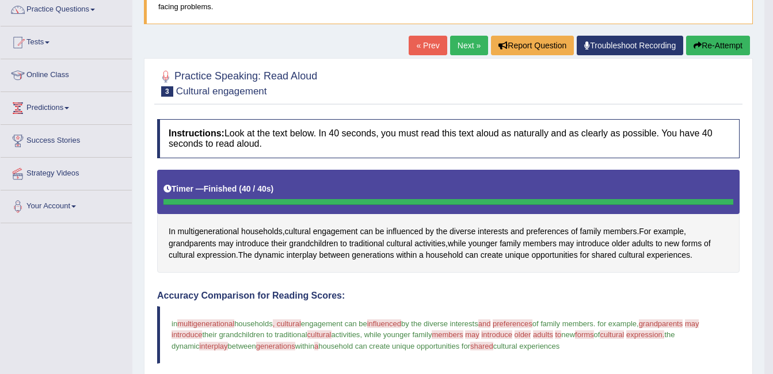
scroll to position [58, 0]
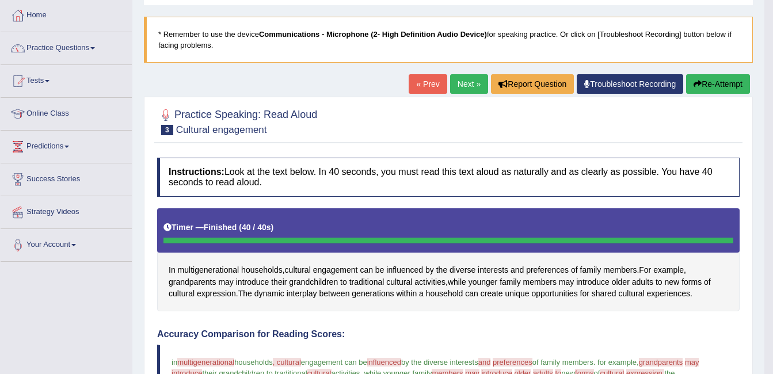
click at [463, 84] on link "Next »" at bounding box center [469, 84] width 38 height 20
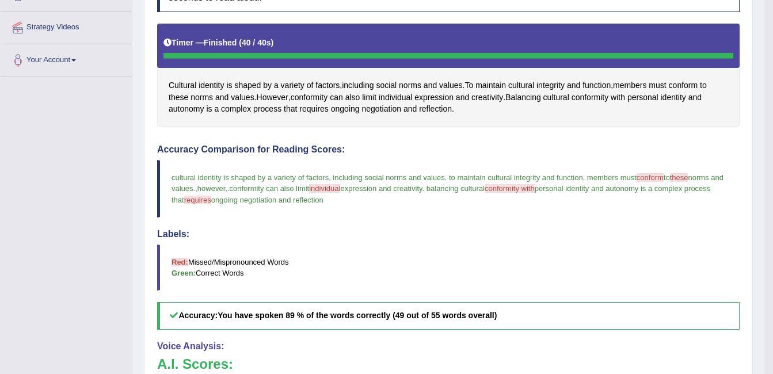
scroll to position [111, 0]
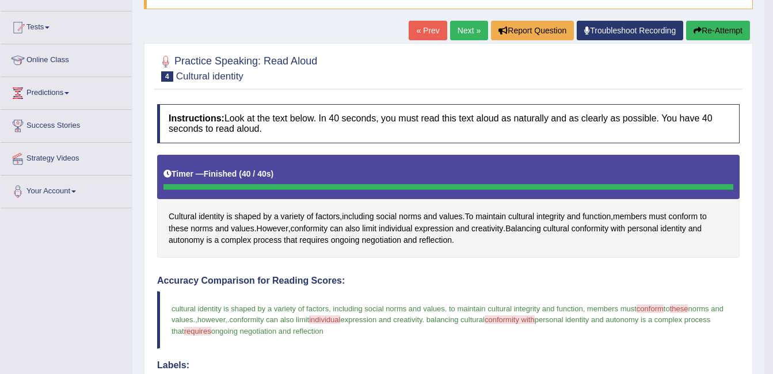
click at [470, 26] on link "Next »" at bounding box center [469, 31] width 38 height 20
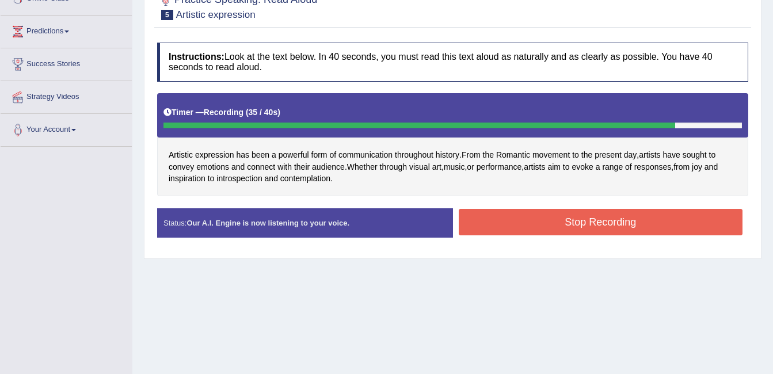
click at [516, 219] on button "Stop Recording" at bounding box center [601, 222] width 284 height 26
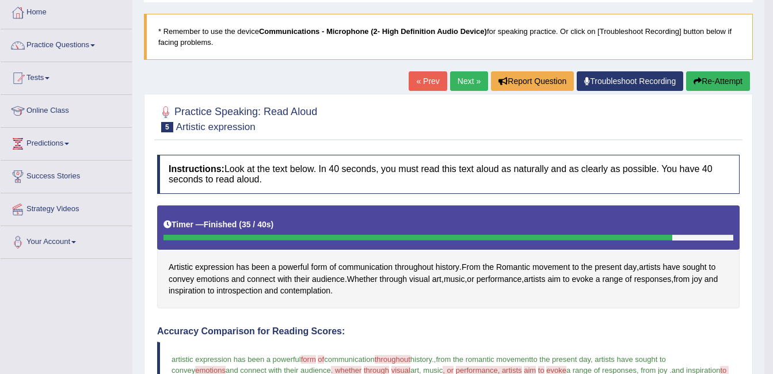
scroll to position [54, 0]
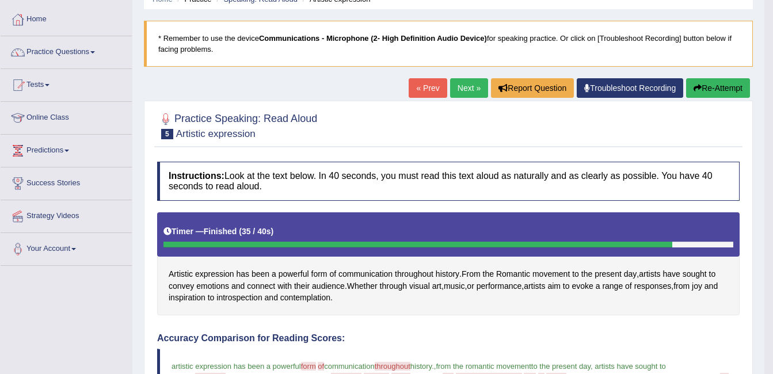
click at [458, 88] on link "Next »" at bounding box center [469, 88] width 38 height 20
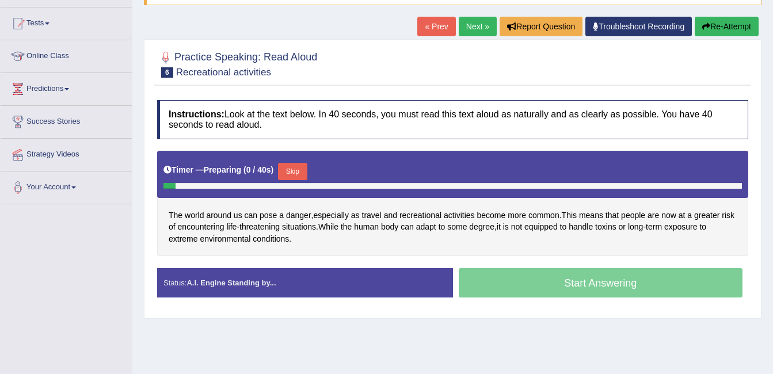
scroll to position [115, 0]
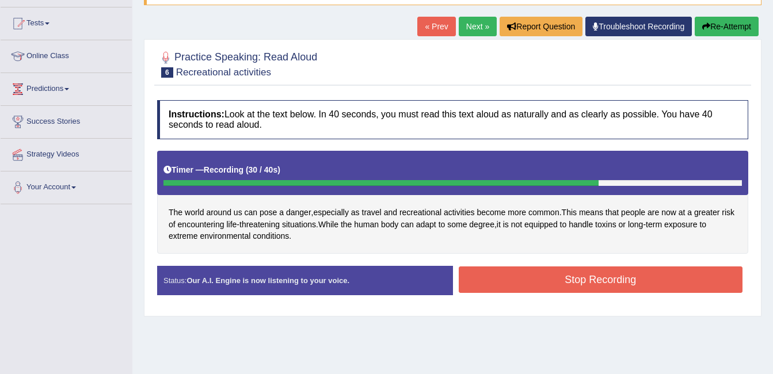
click at [492, 276] on button "Stop Recording" at bounding box center [601, 279] width 284 height 26
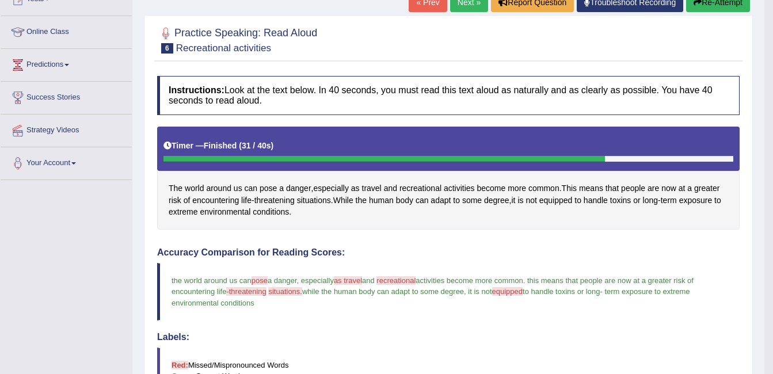
scroll to position [111, 0]
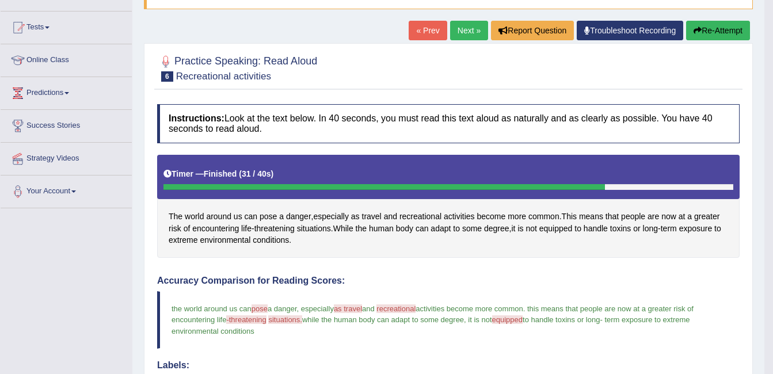
click at [461, 27] on link "Next »" at bounding box center [469, 31] width 38 height 20
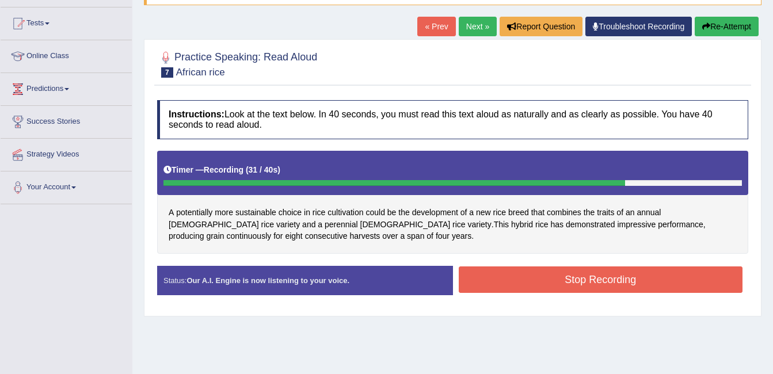
click at [580, 273] on button "Stop Recording" at bounding box center [601, 279] width 284 height 26
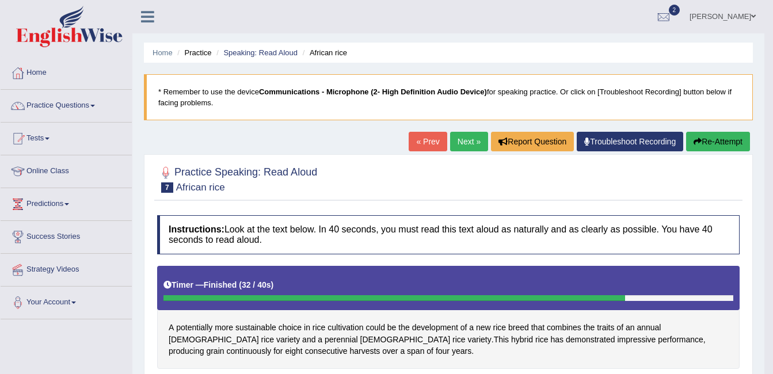
click at [468, 140] on link "Next »" at bounding box center [469, 142] width 38 height 20
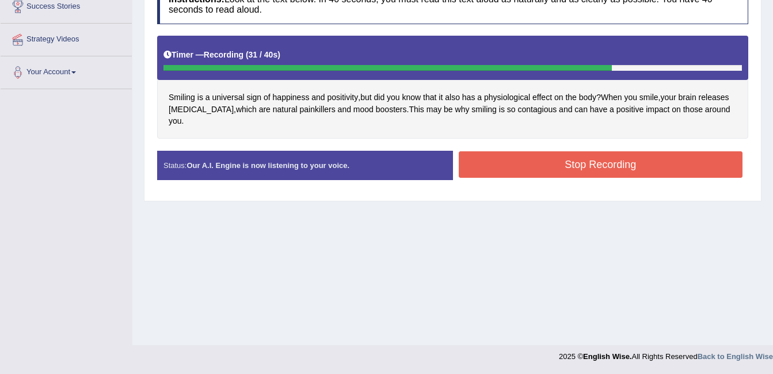
click at [607, 151] on button "Stop Recording" at bounding box center [601, 164] width 284 height 26
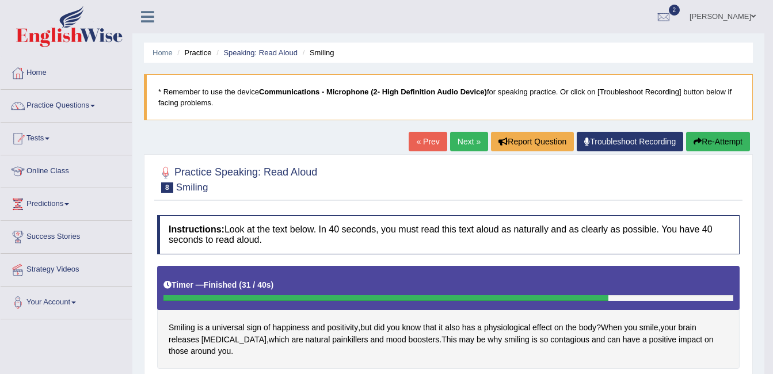
click at [468, 139] on link "Next »" at bounding box center [469, 142] width 38 height 20
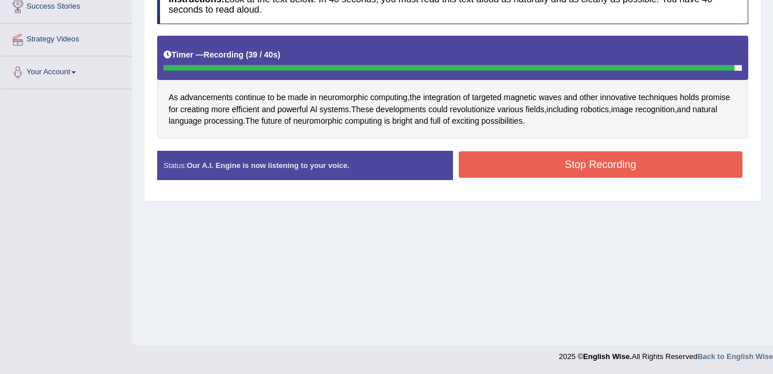
click at [524, 155] on button "Stop Recording" at bounding box center [601, 164] width 284 height 26
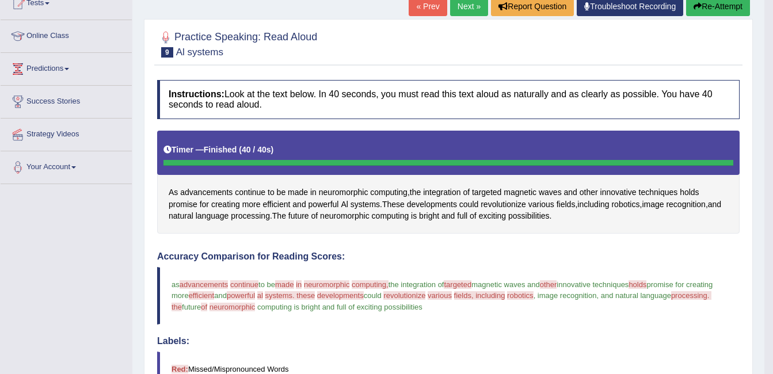
scroll to position [115, 0]
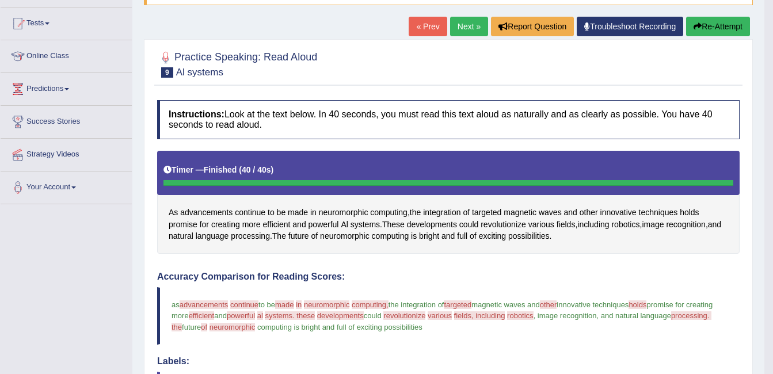
click at [462, 28] on link "Next »" at bounding box center [469, 27] width 38 height 20
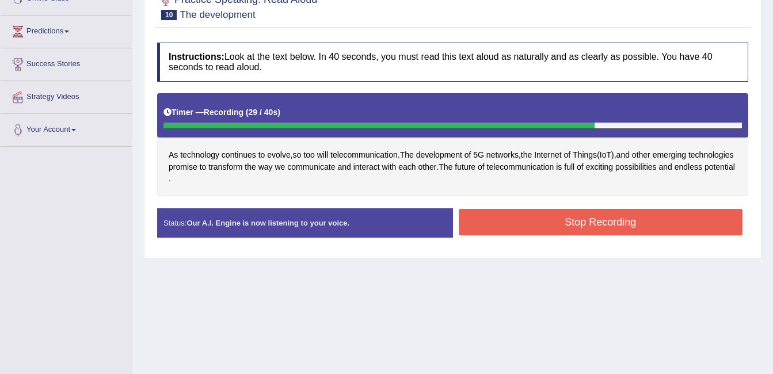
click at [478, 213] on button "Stop Recording" at bounding box center [601, 222] width 284 height 26
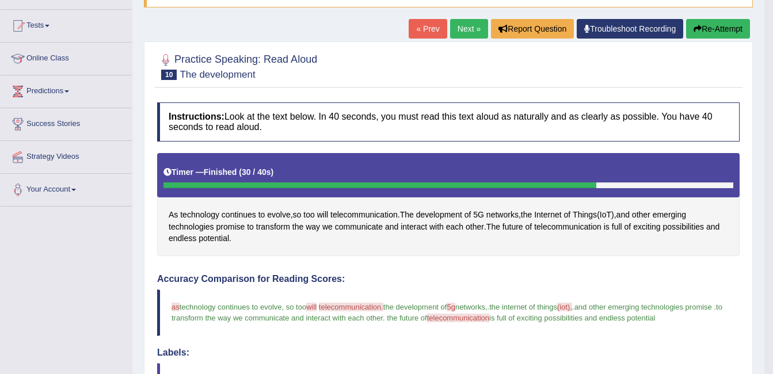
scroll to position [100, 0]
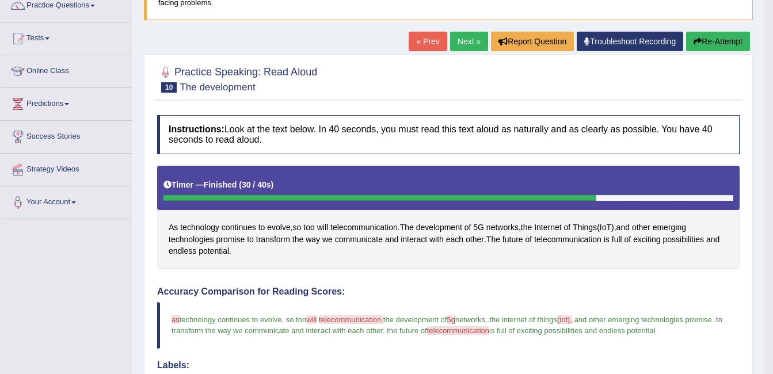
click at [463, 44] on link "Next »" at bounding box center [469, 42] width 38 height 20
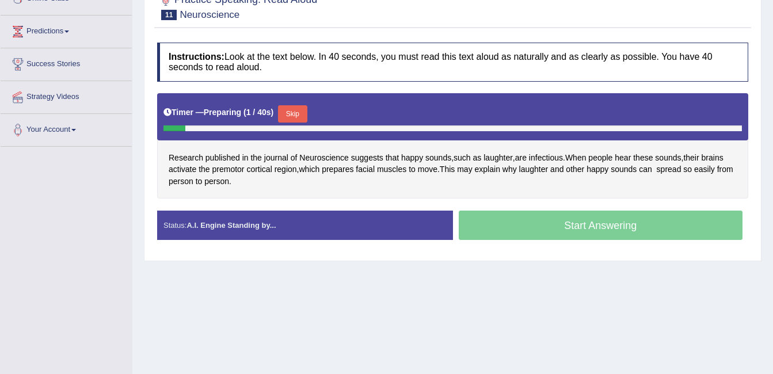
scroll to position [230, 0]
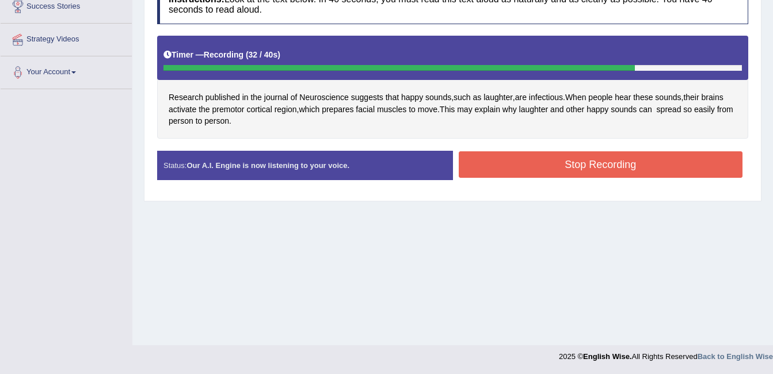
click at [494, 169] on button "Stop Recording" at bounding box center [601, 164] width 284 height 26
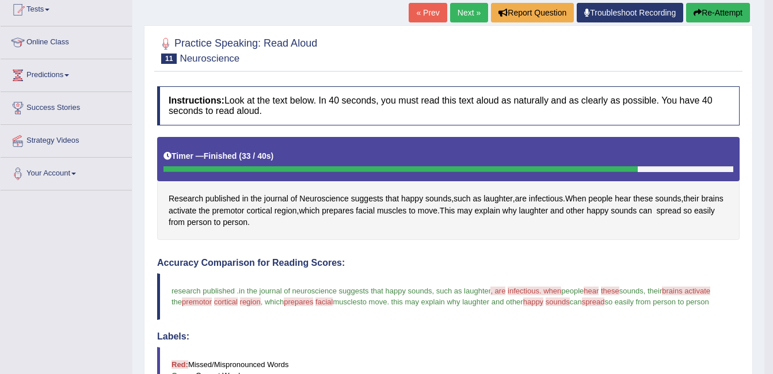
scroll to position [100, 0]
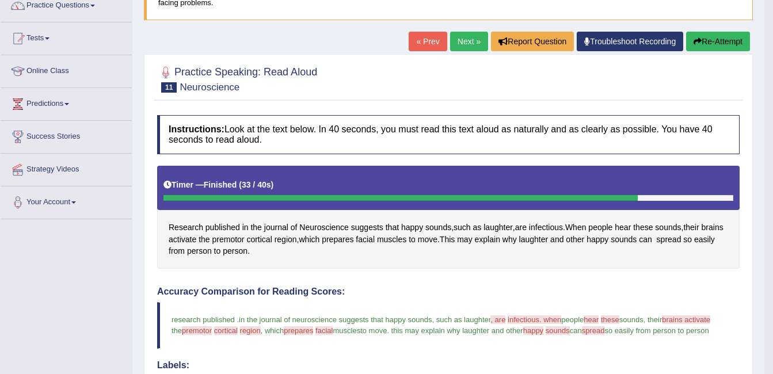
click at [468, 39] on link "Next »" at bounding box center [469, 42] width 38 height 20
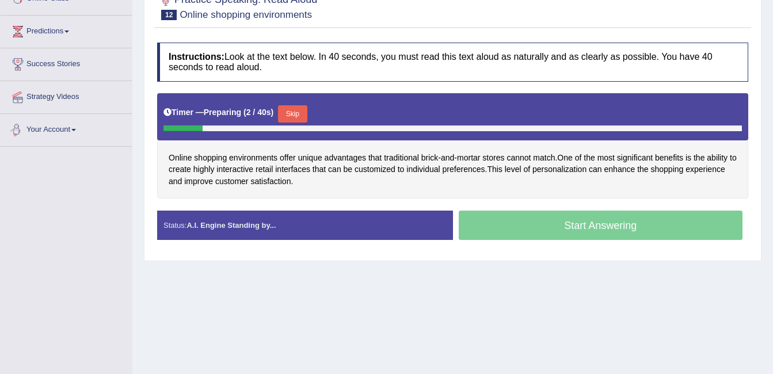
scroll to position [230, 0]
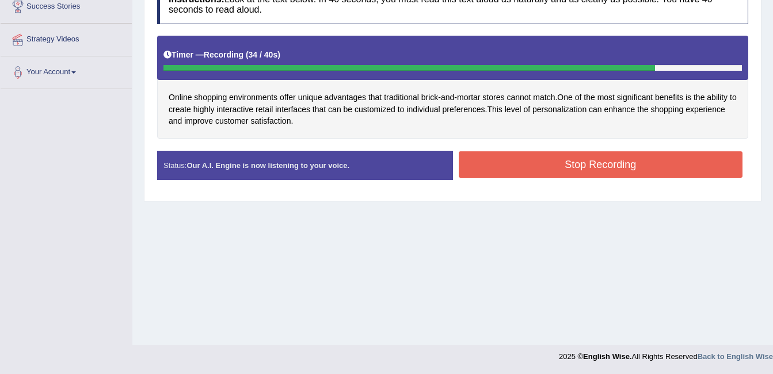
click at [555, 164] on button "Stop Recording" at bounding box center [601, 164] width 284 height 26
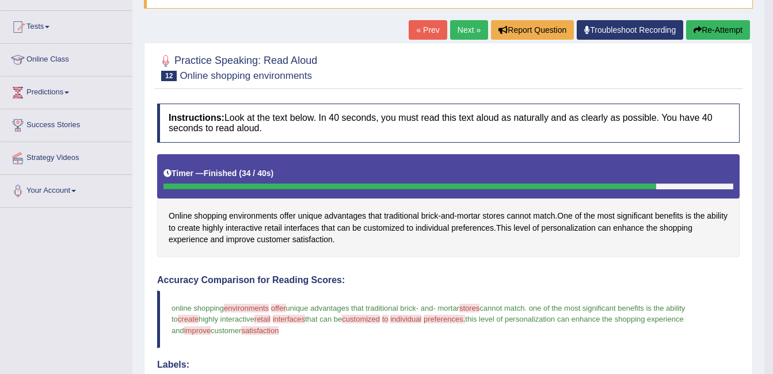
scroll to position [111, 0]
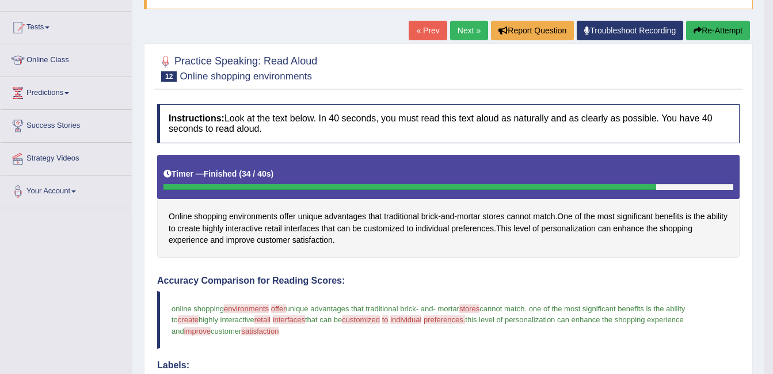
click at [462, 32] on link "Next »" at bounding box center [469, 31] width 38 height 20
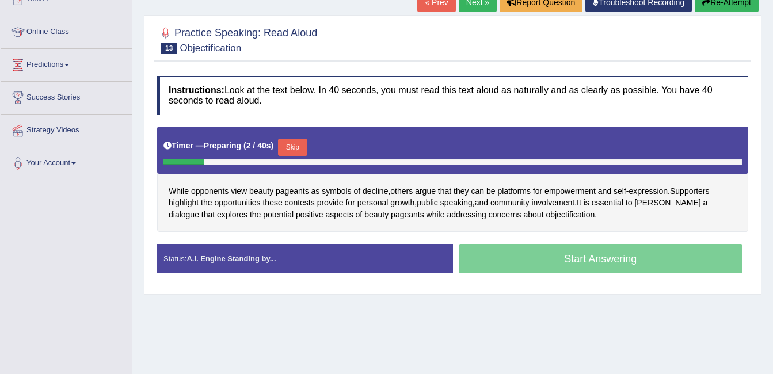
scroll to position [115, 0]
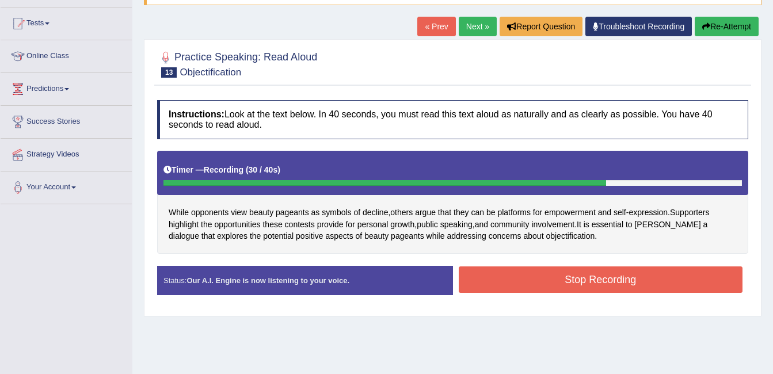
click at [621, 276] on button "Stop Recording" at bounding box center [601, 279] width 284 height 26
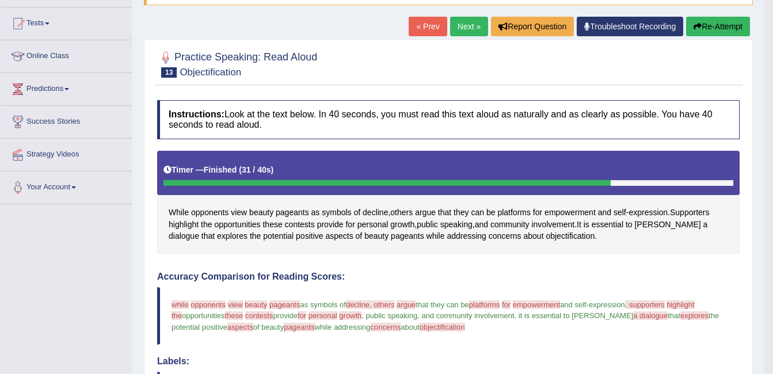
click at [461, 24] on link "Next »" at bounding box center [469, 27] width 38 height 20
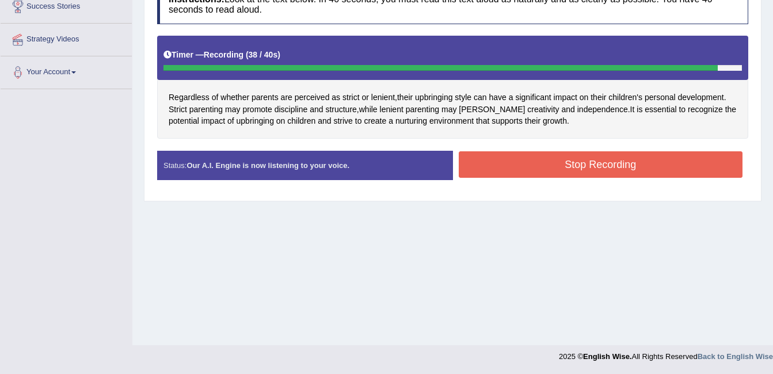
click at [494, 170] on button "Stop Recording" at bounding box center [601, 164] width 284 height 26
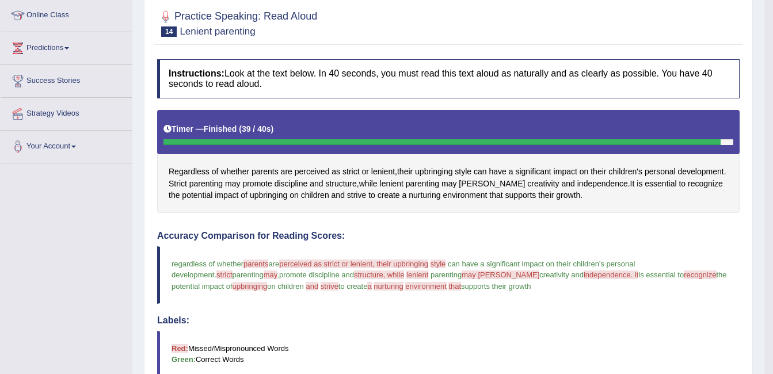
scroll to position [111, 0]
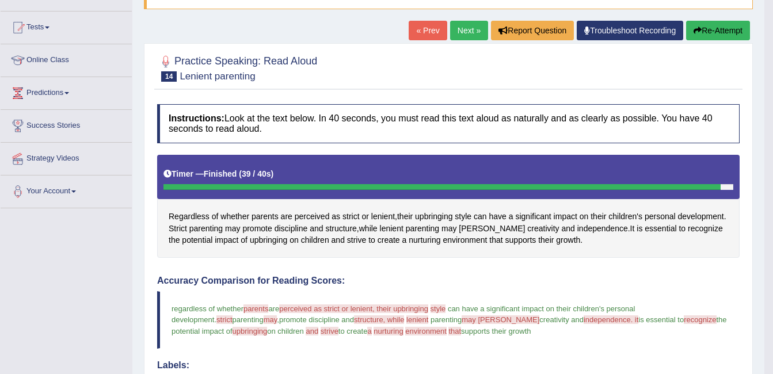
click at [468, 30] on link "Next »" at bounding box center [469, 31] width 38 height 20
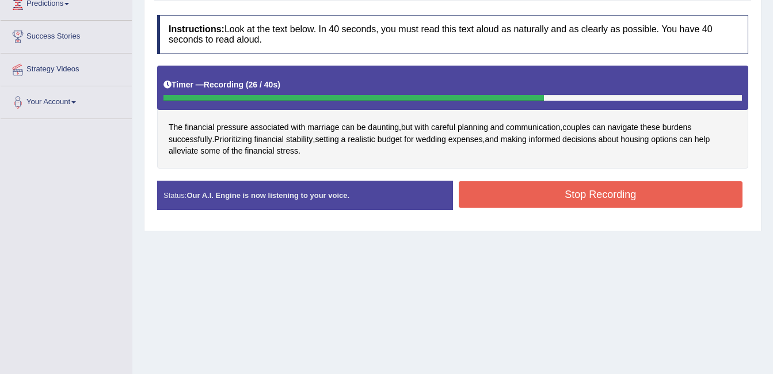
click at [527, 190] on button "Stop Recording" at bounding box center [601, 194] width 284 height 26
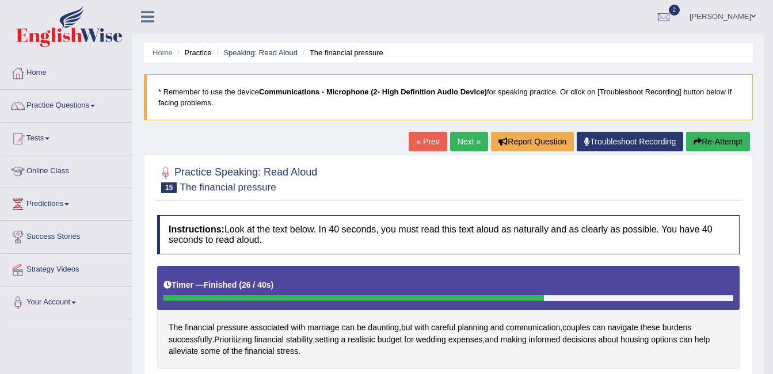
click at [466, 138] on link "Next »" at bounding box center [469, 142] width 38 height 20
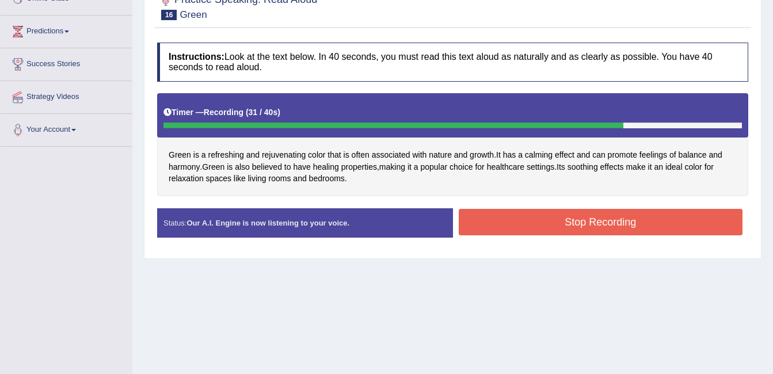
click at [520, 223] on button "Stop Recording" at bounding box center [601, 222] width 284 height 26
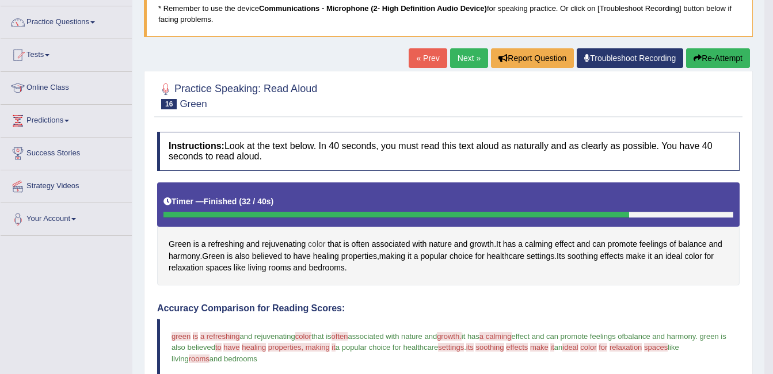
scroll to position [54, 0]
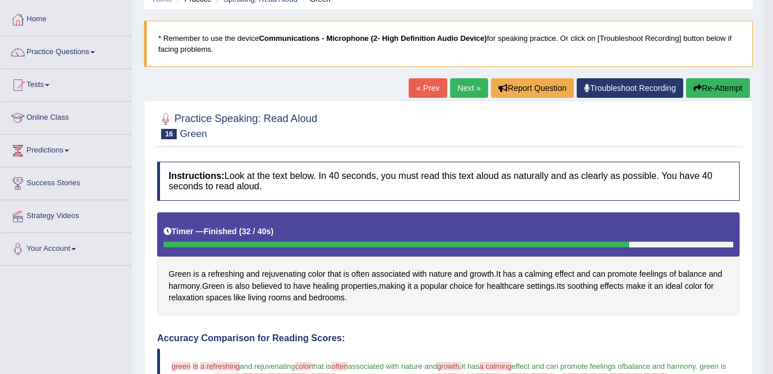
click at [467, 86] on link "Next »" at bounding box center [469, 88] width 38 height 20
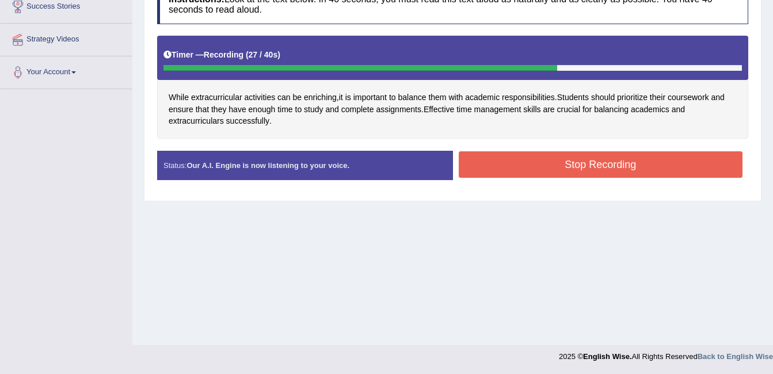
click at [537, 169] on button "Stop Recording" at bounding box center [601, 164] width 284 height 26
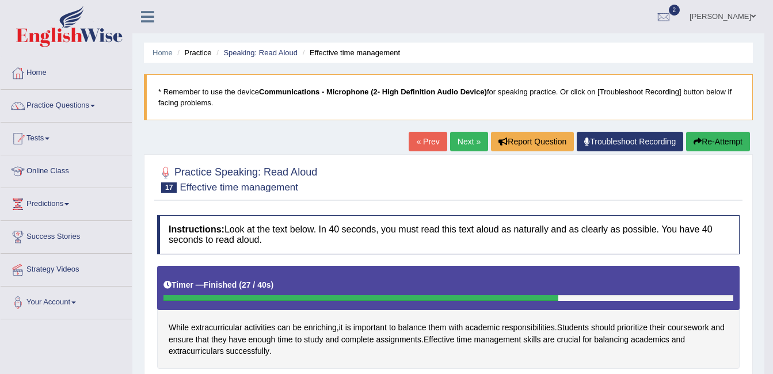
click at [462, 139] on link "Next »" at bounding box center [469, 142] width 38 height 20
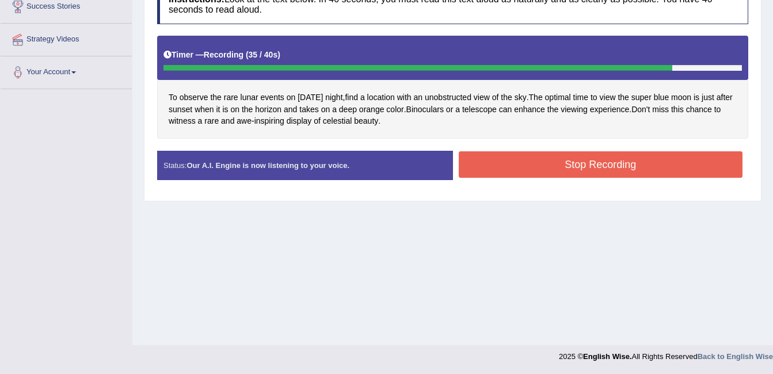
click at [532, 169] on button "Stop Recording" at bounding box center [601, 164] width 284 height 26
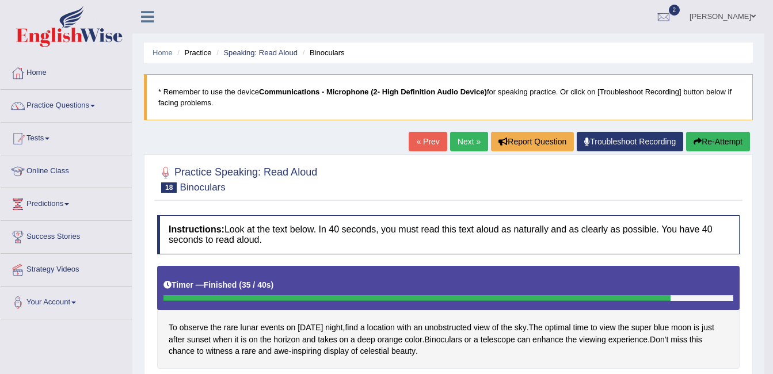
click at [467, 142] on link "Next »" at bounding box center [469, 142] width 38 height 20
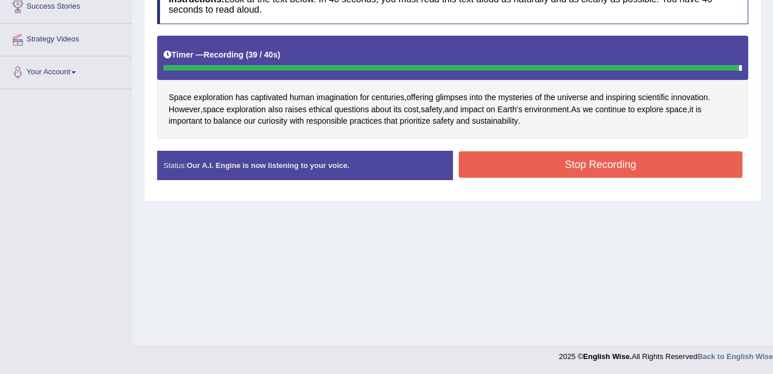
click at [536, 159] on button "Stop Recording" at bounding box center [601, 164] width 284 height 26
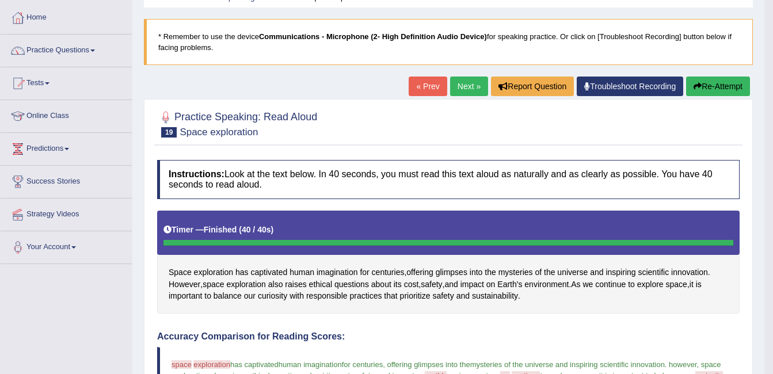
scroll to position [54, 0]
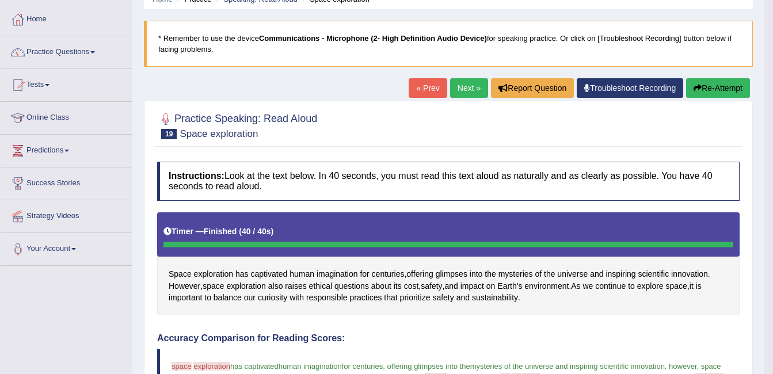
click at [467, 87] on link "Next »" at bounding box center [469, 88] width 38 height 20
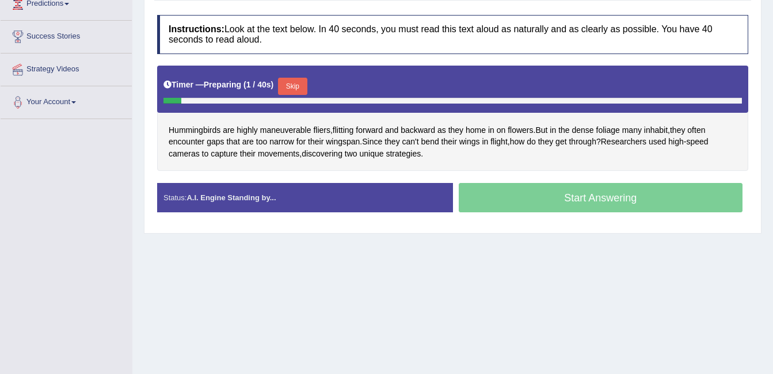
scroll to position [200, 0]
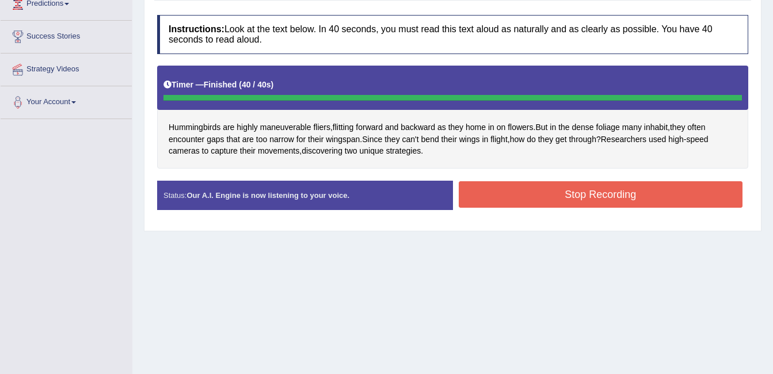
click at [552, 197] on div "Status: Our A.I. Engine is now listening to your voice. Start Answering Stop Re…" at bounding box center [452, 201] width 591 height 41
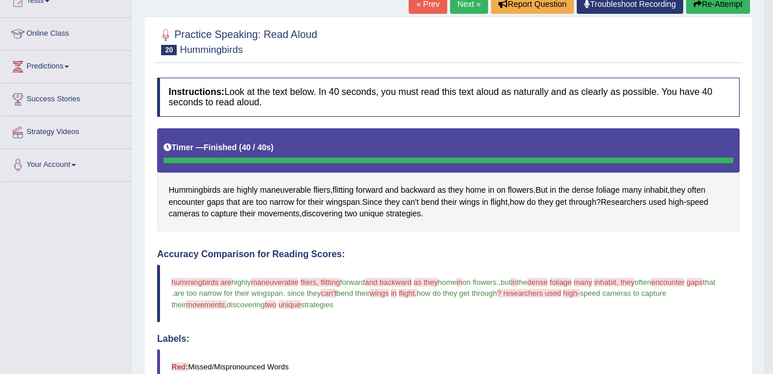
scroll to position [111, 0]
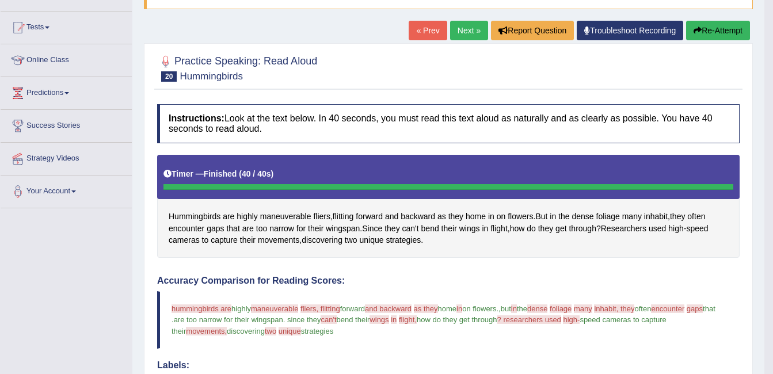
click at [465, 31] on link "Next »" at bounding box center [469, 31] width 38 height 20
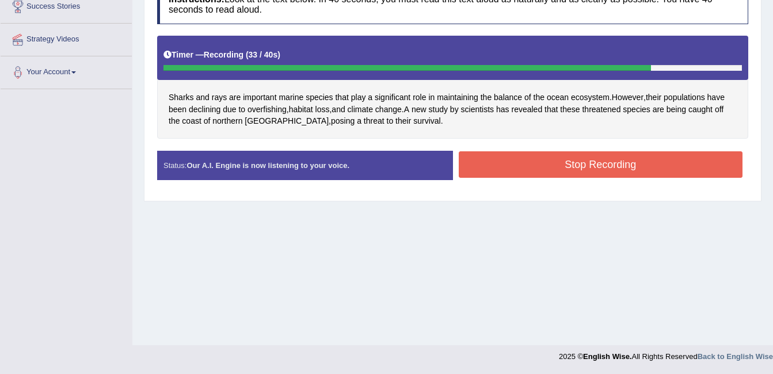
click at [506, 165] on button "Stop Recording" at bounding box center [601, 164] width 284 height 26
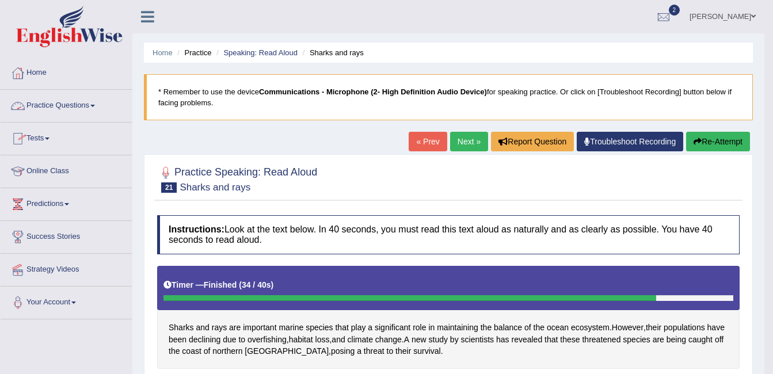
click at [96, 108] on link "Practice Questions" at bounding box center [66, 104] width 131 height 29
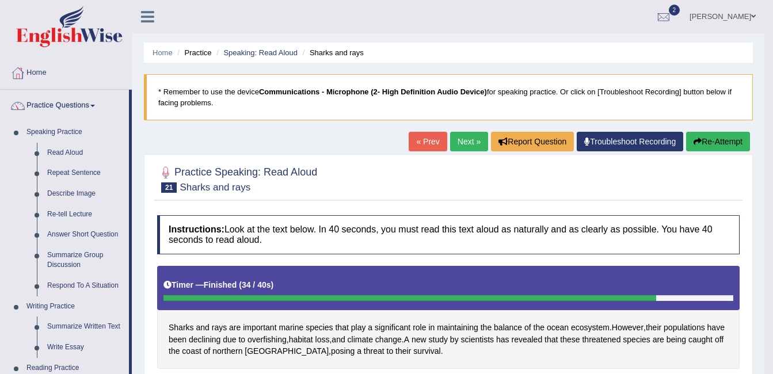
click at [80, 105] on link "Practice Questions" at bounding box center [65, 104] width 128 height 29
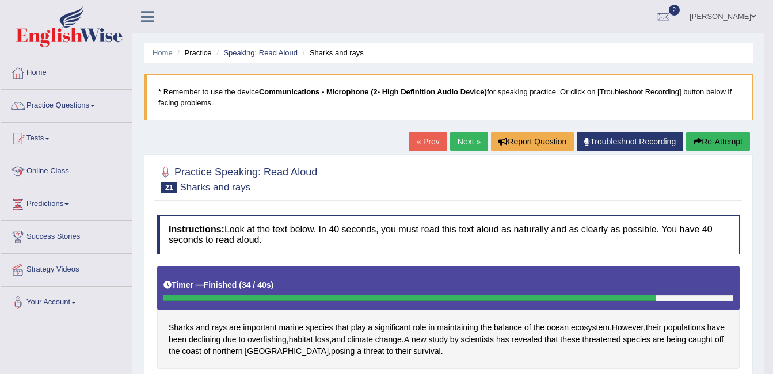
click at [83, 106] on link "Practice Questions" at bounding box center [66, 104] width 131 height 29
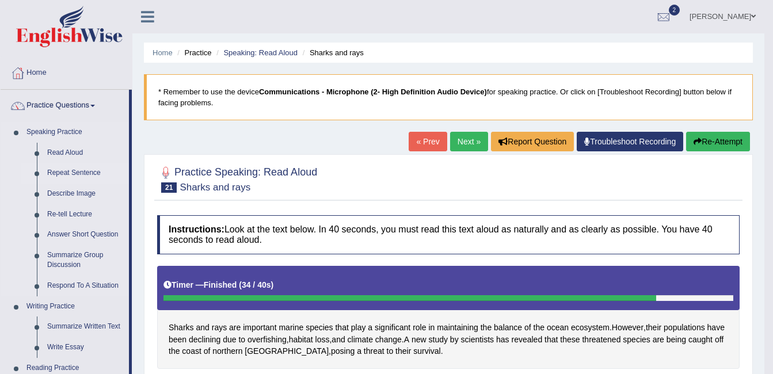
click at [91, 173] on link "Repeat Sentence" at bounding box center [85, 173] width 87 height 21
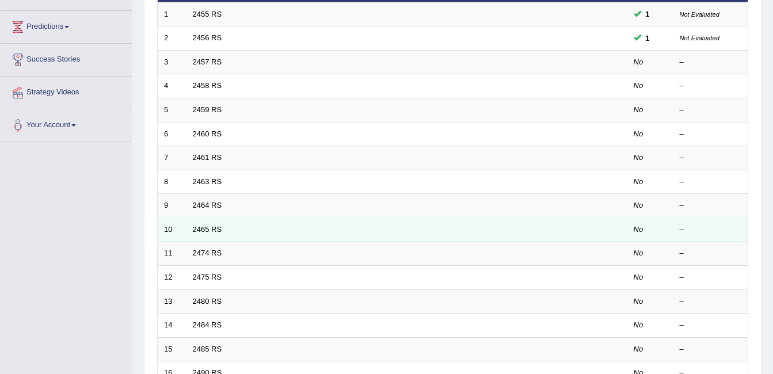
scroll to position [158, 0]
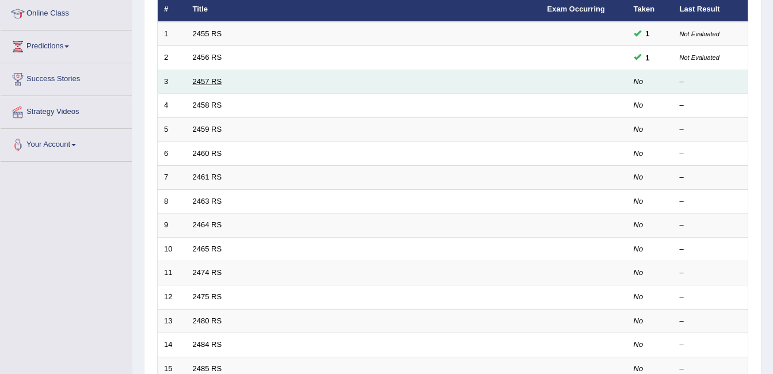
click at [205, 82] on link "2457 RS" at bounding box center [207, 81] width 29 height 9
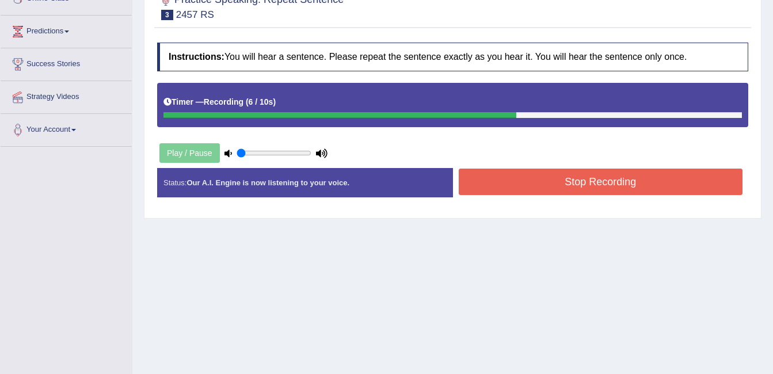
click at [494, 184] on button "Stop Recording" at bounding box center [601, 182] width 284 height 26
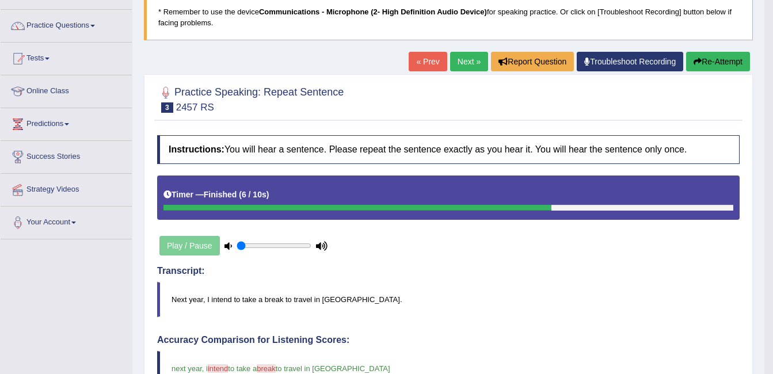
scroll to position [58, 0]
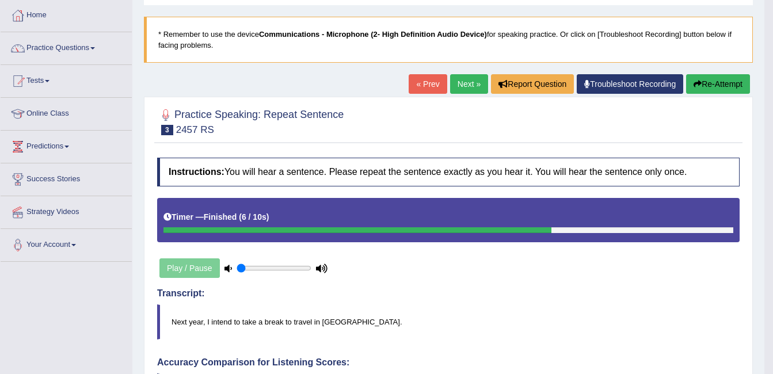
click at [467, 82] on link "Next »" at bounding box center [469, 84] width 38 height 20
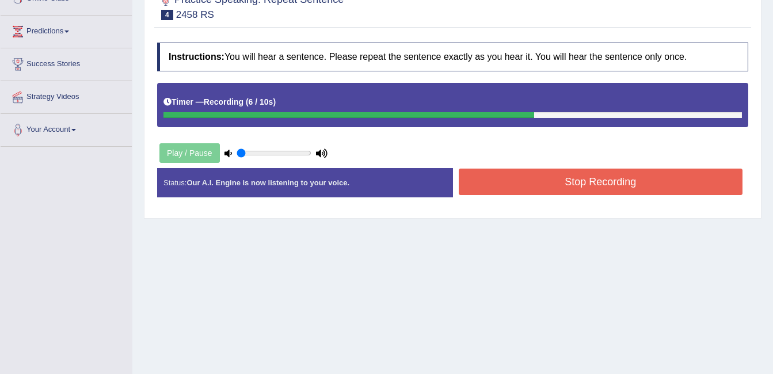
click at [480, 176] on button "Stop Recording" at bounding box center [601, 182] width 284 height 26
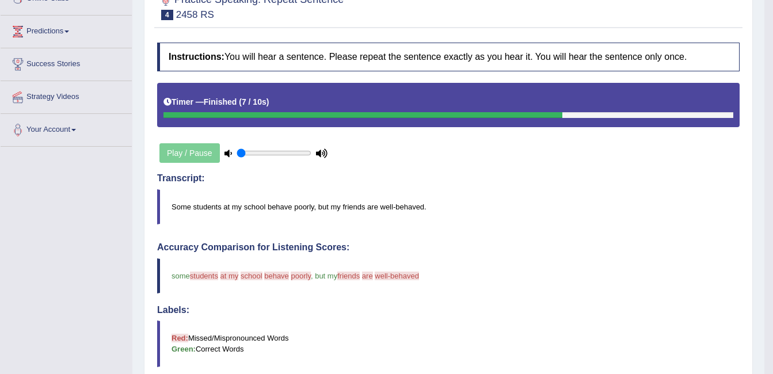
scroll to position [115, 0]
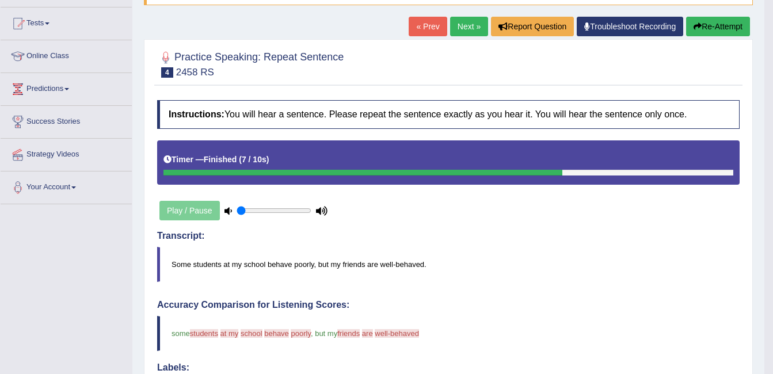
click at [462, 22] on link "Next »" at bounding box center [469, 27] width 38 height 20
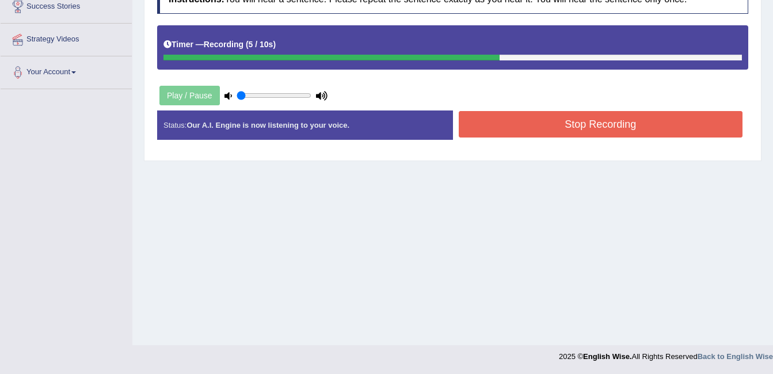
click at [531, 131] on button "Stop Recording" at bounding box center [601, 124] width 284 height 26
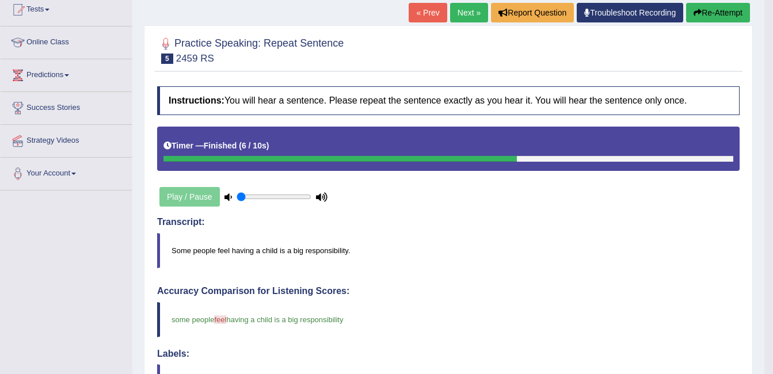
scroll to position [115, 0]
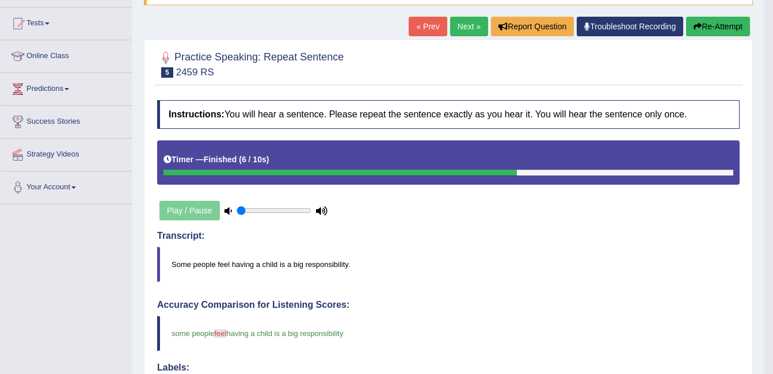
click at [464, 25] on link "Next »" at bounding box center [469, 27] width 38 height 20
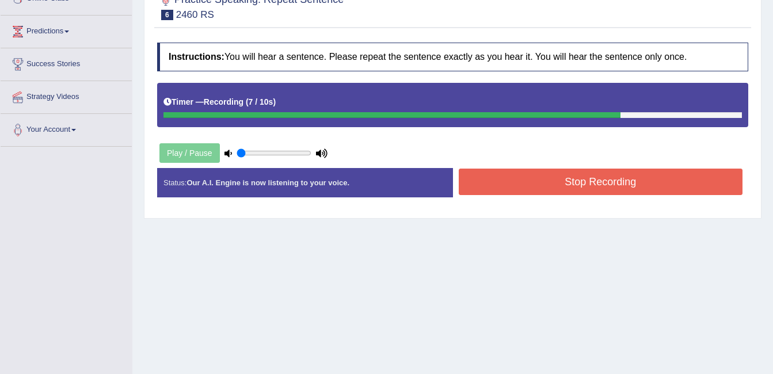
click at [580, 179] on button "Stop Recording" at bounding box center [601, 182] width 284 height 26
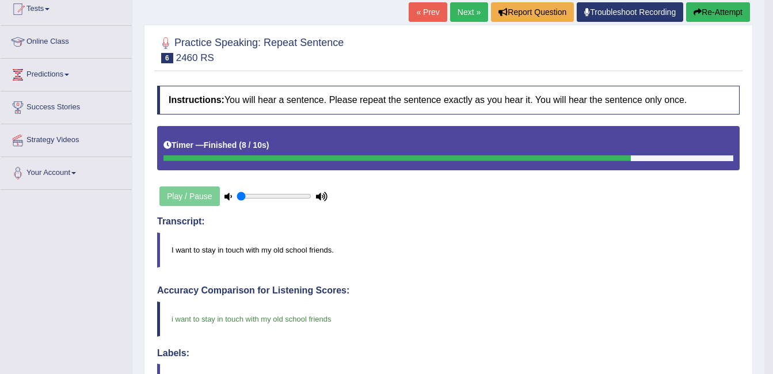
scroll to position [115, 0]
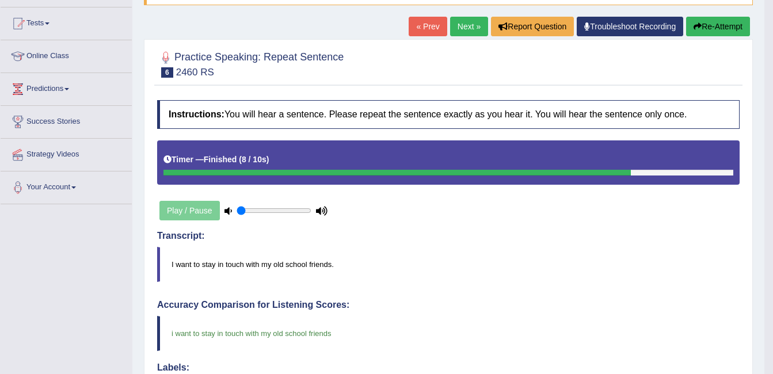
click at [460, 25] on link "Next »" at bounding box center [469, 27] width 38 height 20
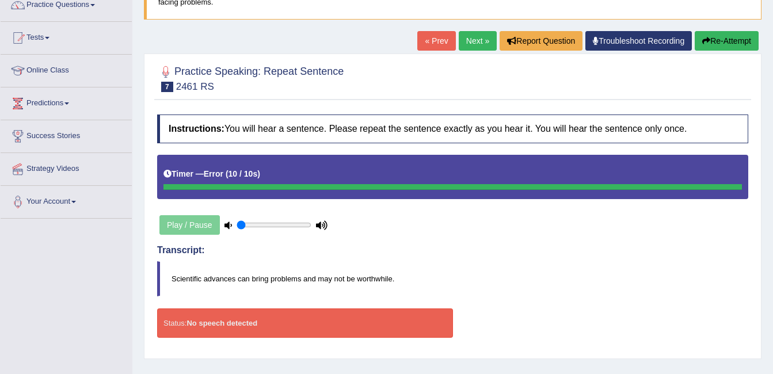
scroll to position [58, 0]
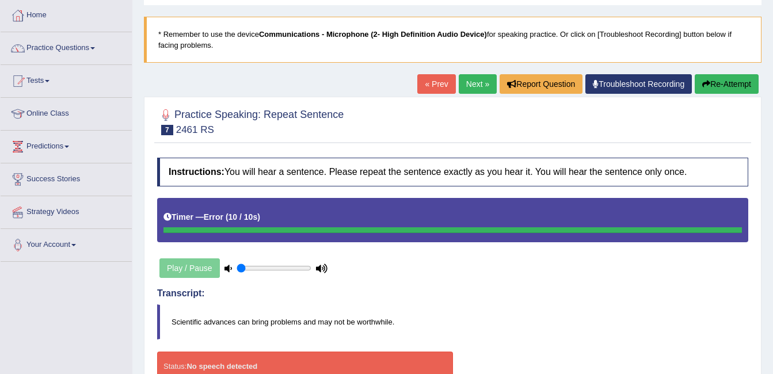
click at [728, 83] on button "Re-Attempt" at bounding box center [727, 84] width 64 height 20
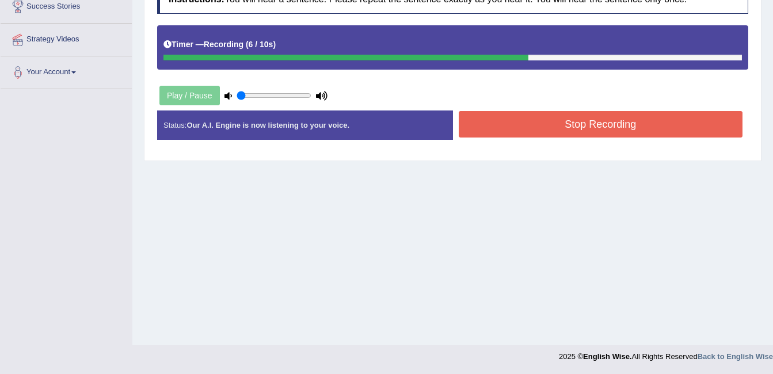
click at [539, 127] on button "Stop Recording" at bounding box center [601, 124] width 284 height 26
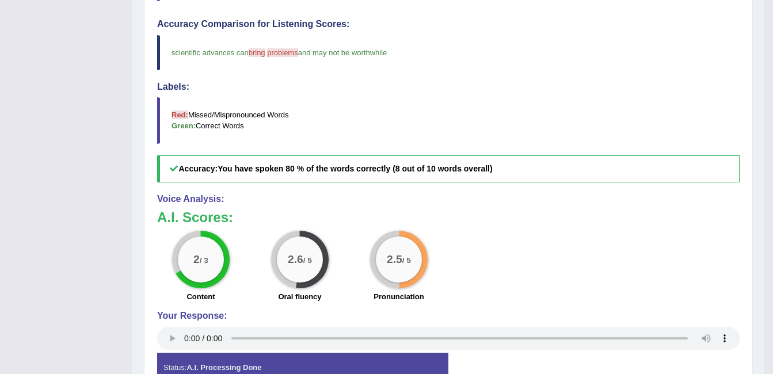
scroll to position [403, 0]
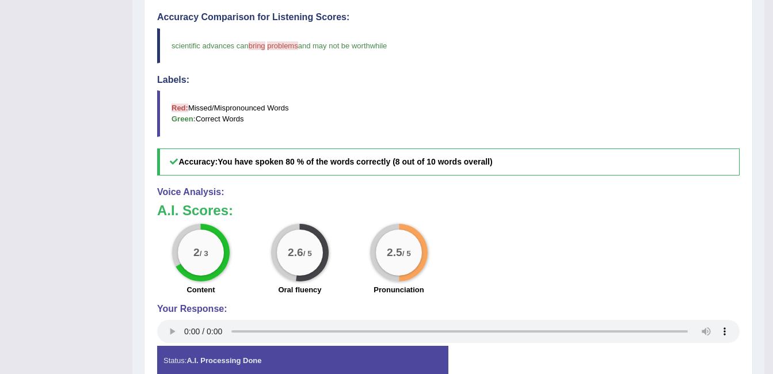
click at [360, 167] on h5 "Accuracy: You have spoken 80 % of the words correctly (8 out of 10 words overal…" at bounding box center [448, 161] width 582 height 27
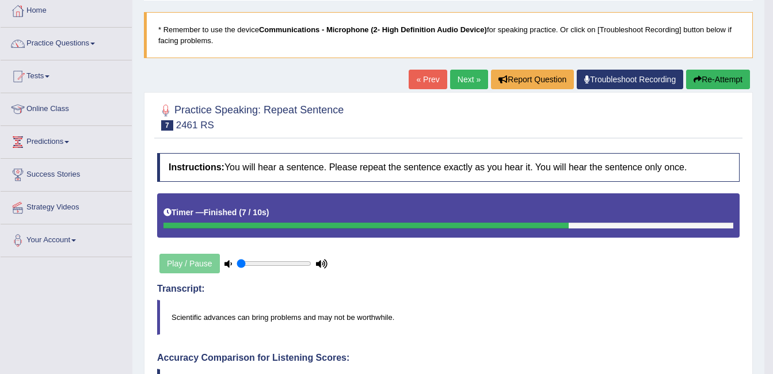
scroll to position [58, 0]
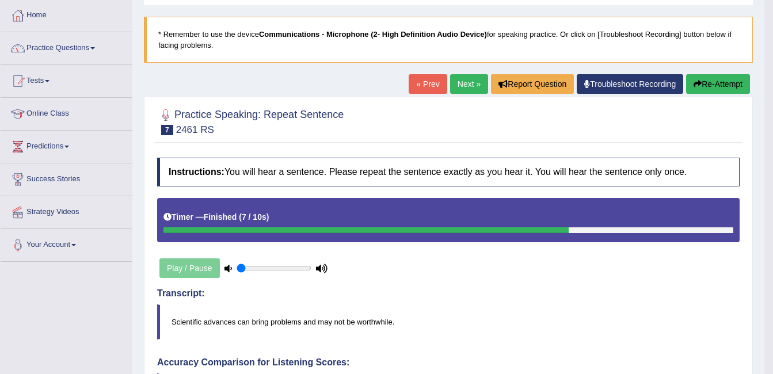
click at [465, 85] on link "Next »" at bounding box center [469, 84] width 38 height 20
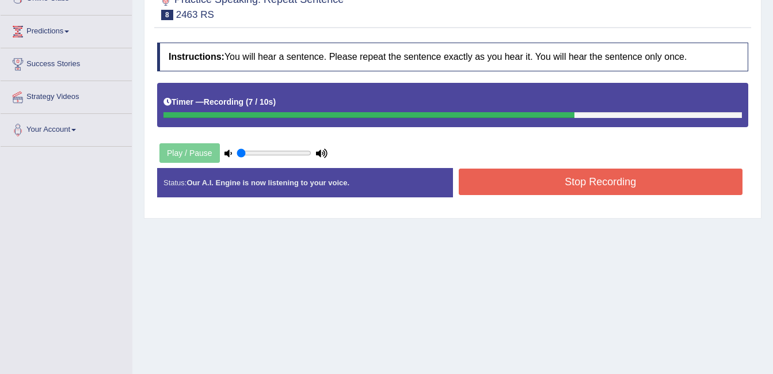
click at [543, 185] on button "Stop Recording" at bounding box center [601, 182] width 284 height 26
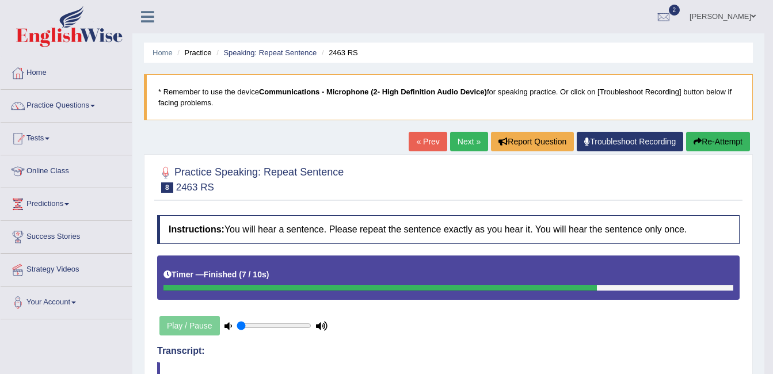
click at [471, 146] on link "Next »" at bounding box center [469, 142] width 38 height 20
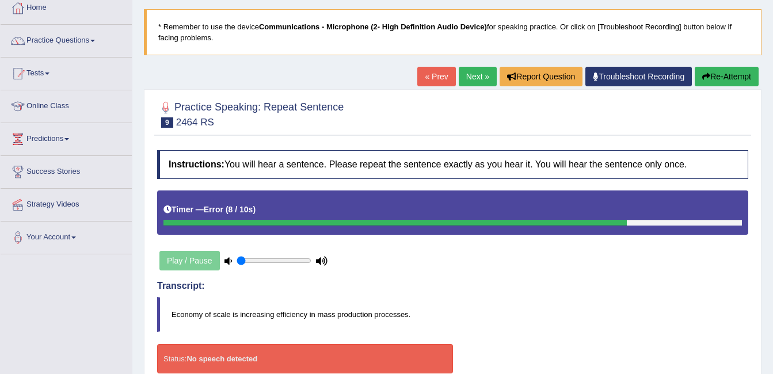
scroll to position [85, 0]
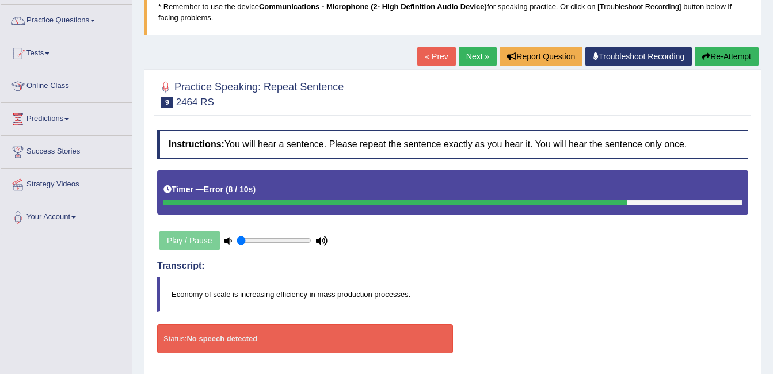
click at [727, 58] on button "Re-Attempt" at bounding box center [727, 57] width 64 height 20
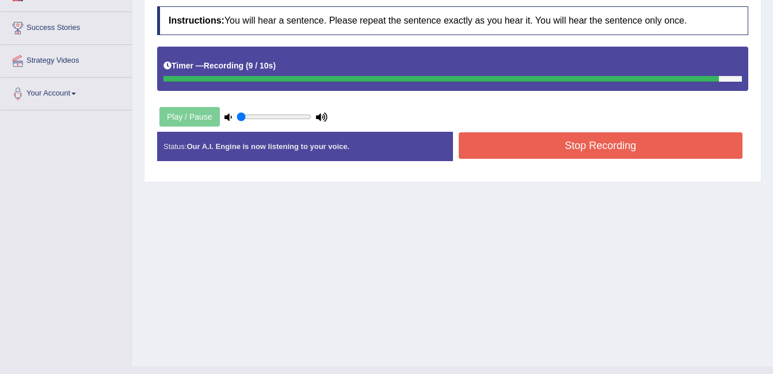
click at [573, 144] on button "Stop Recording" at bounding box center [601, 145] width 284 height 26
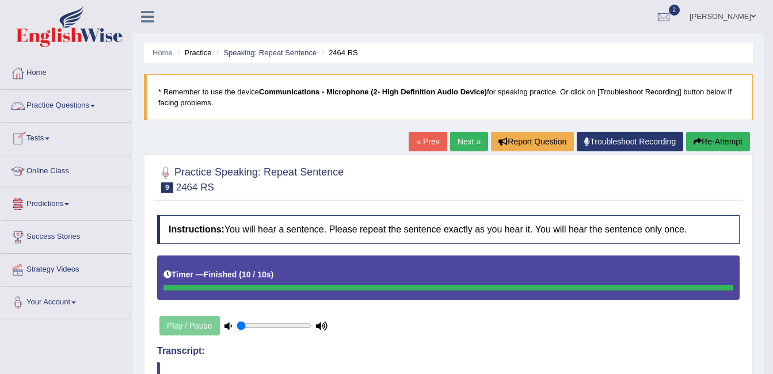
click at [88, 104] on link "Practice Questions" at bounding box center [66, 104] width 131 height 29
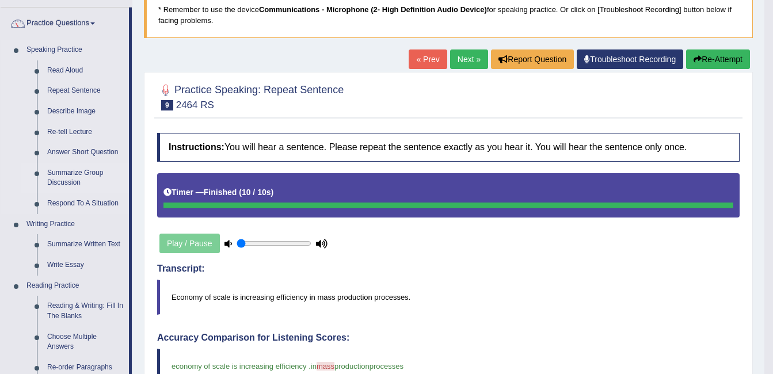
scroll to position [58, 0]
